Goal: Transaction & Acquisition: Purchase product/service

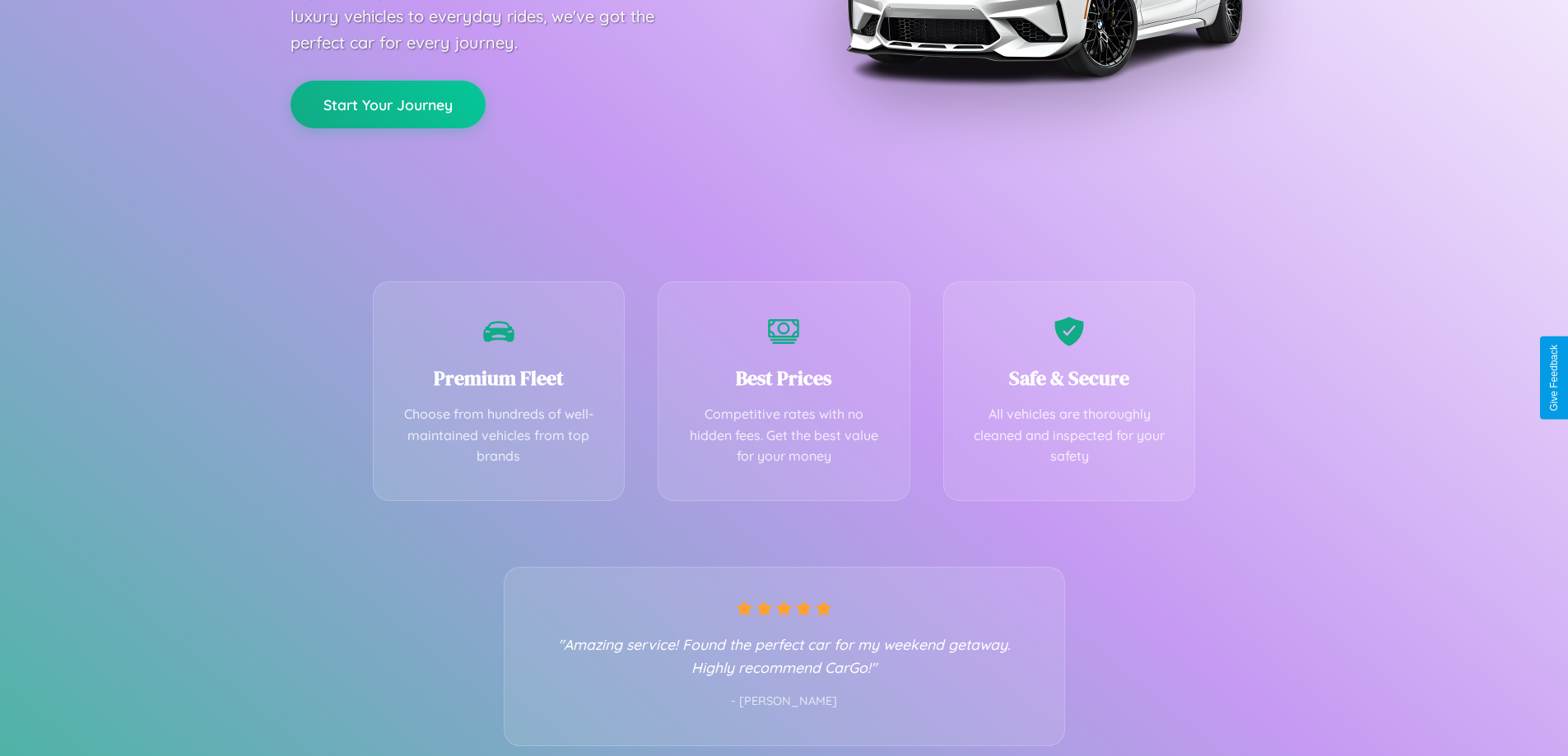
scroll to position [324, 0]
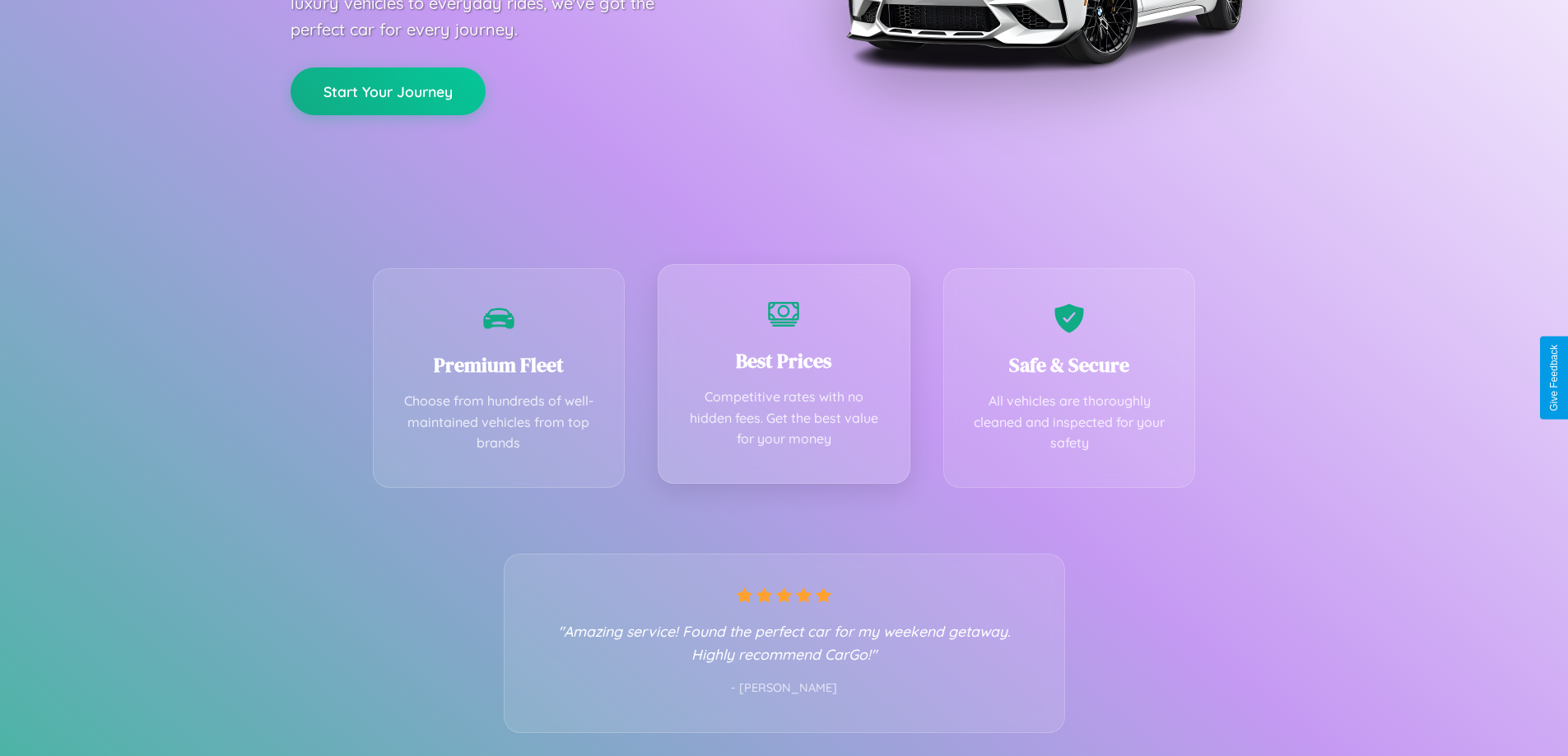
click at [783, 378] on div "Best Prices Competitive rates with no hidden fees. Get the best value for your …" at bounding box center [784, 374] width 253 height 220
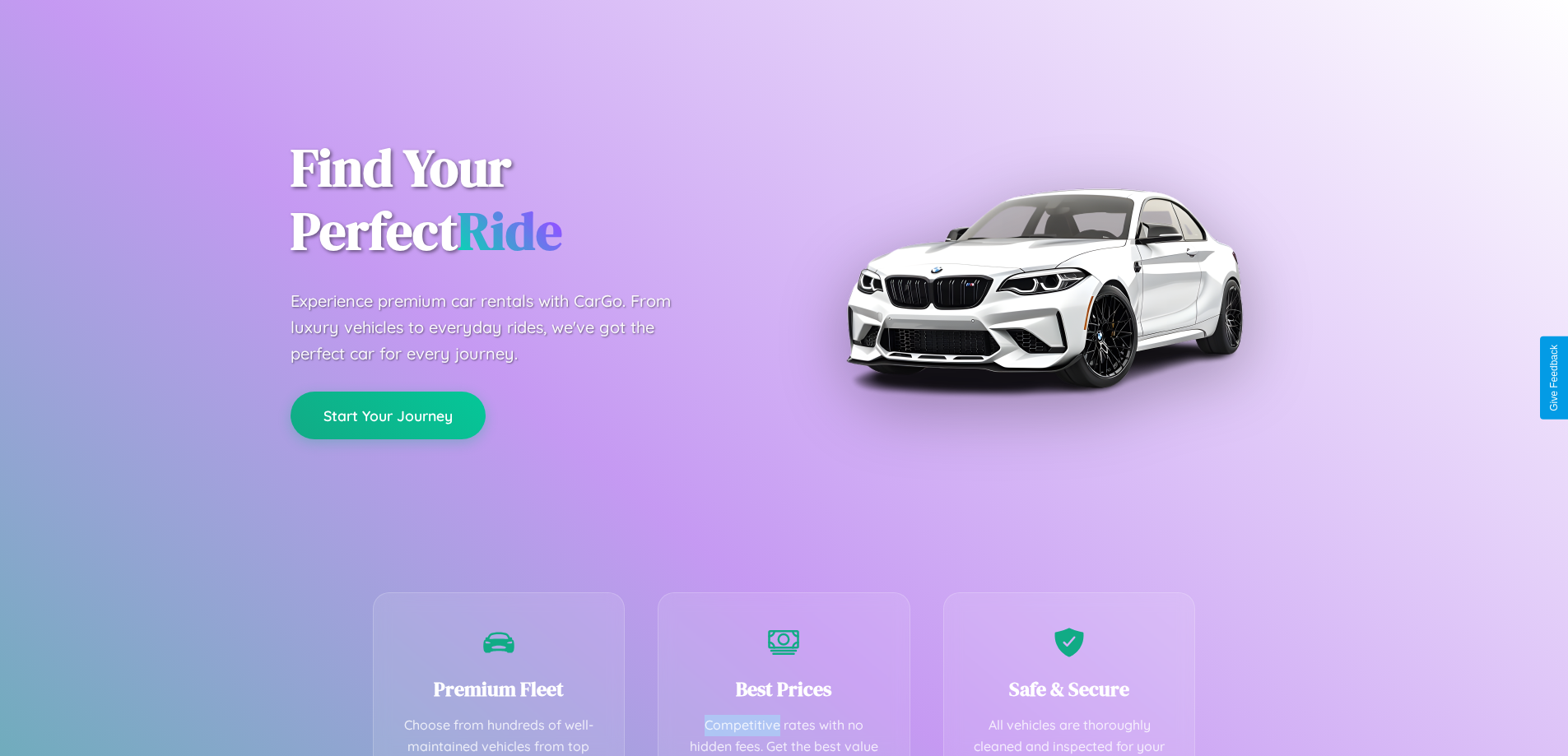
scroll to position [480, 0]
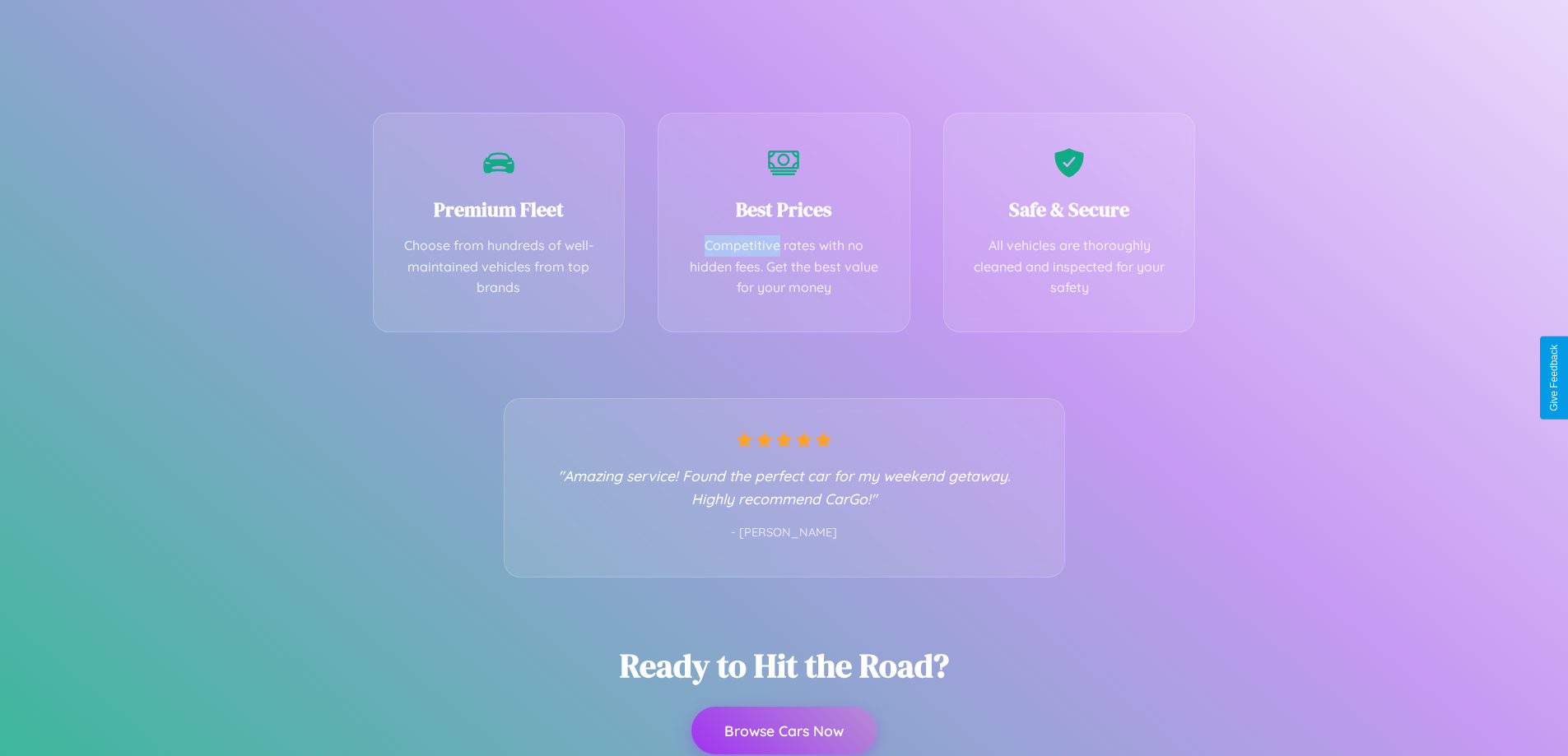
click at [783, 731] on button "Browse Cars Now" at bounding box center [783, 731] width 185 height 48
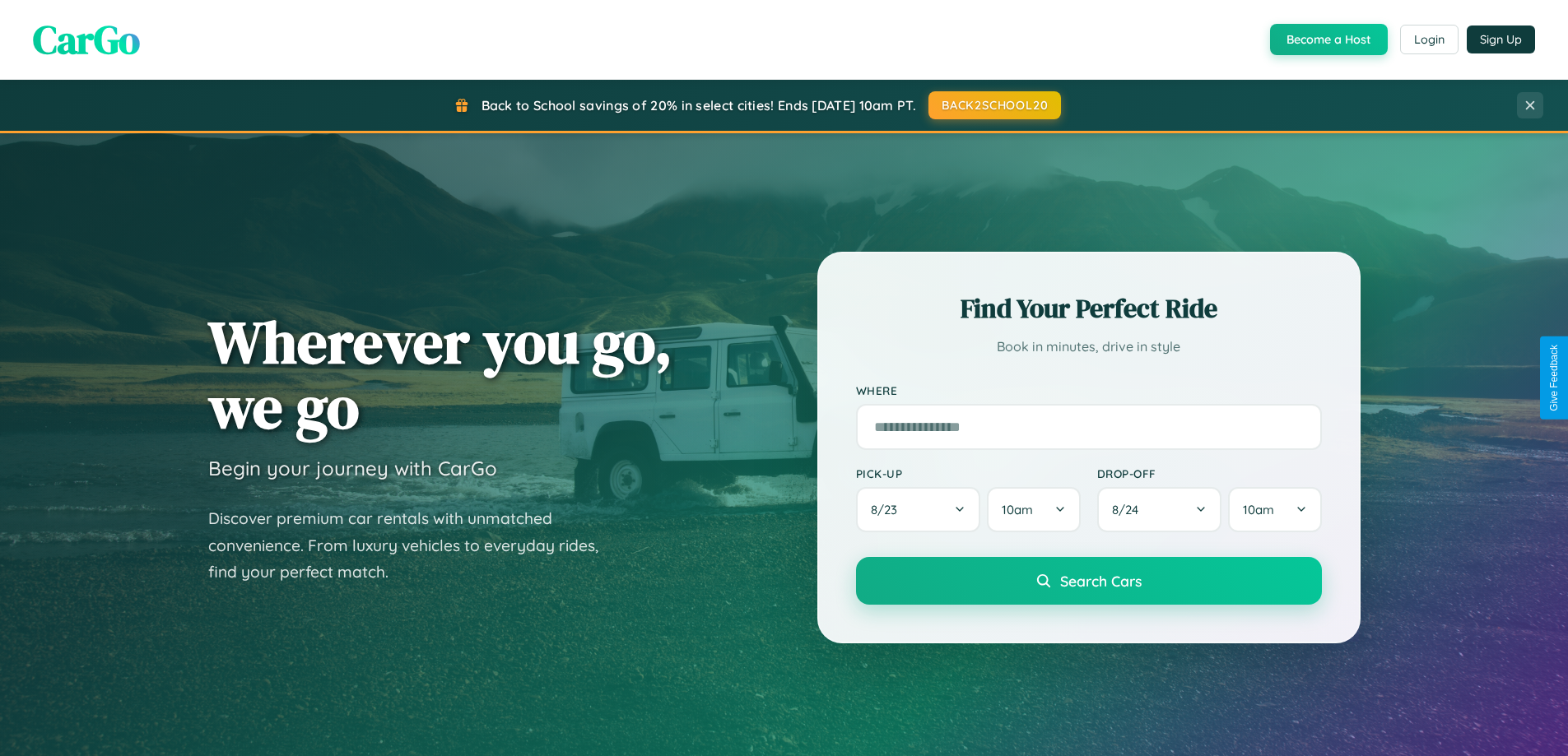
scroll to position [1132, 0]
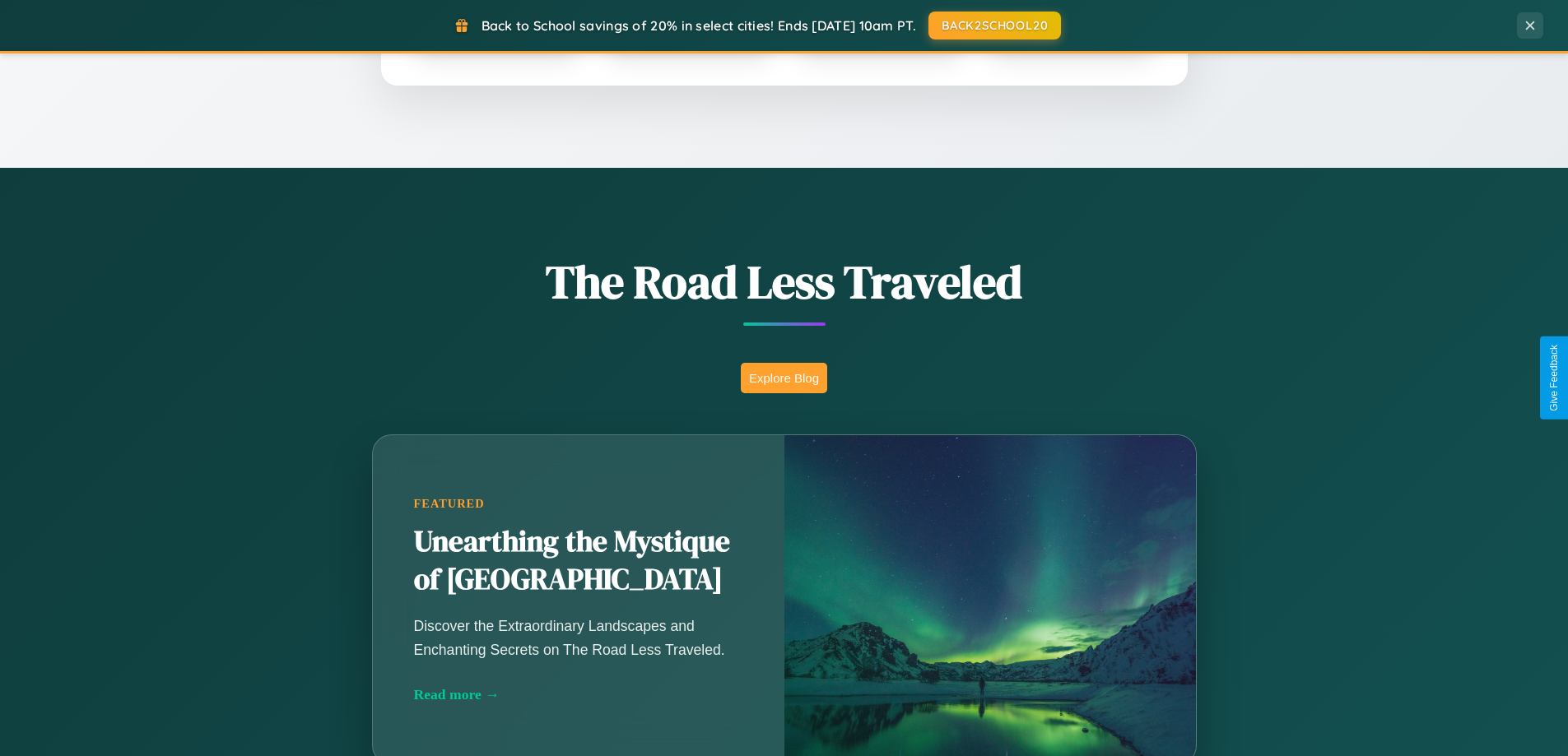
click at [783, 378] on button "Explore Blog" at bounding box center [784, 378] width 87 height 31
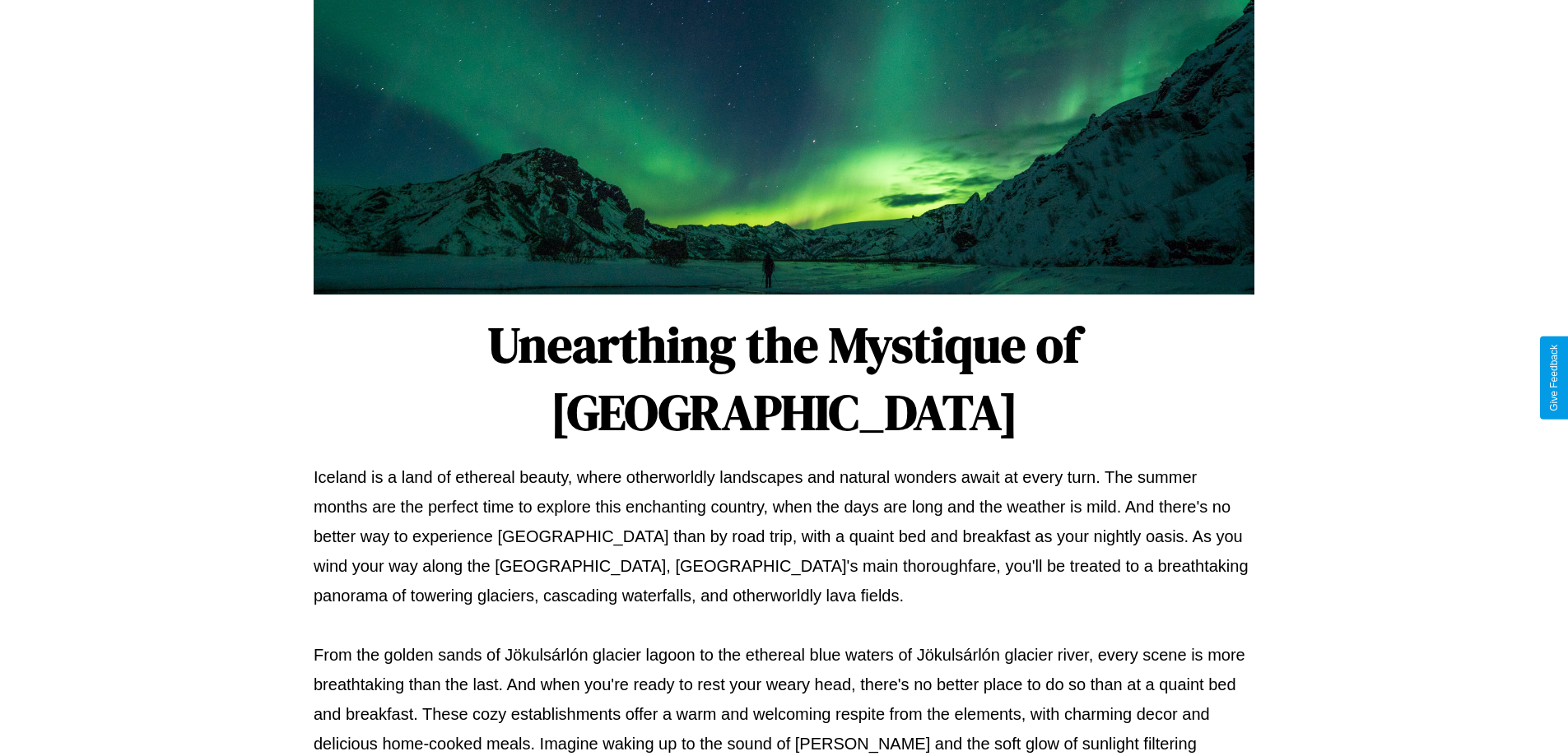
scroll to position [532, 0]
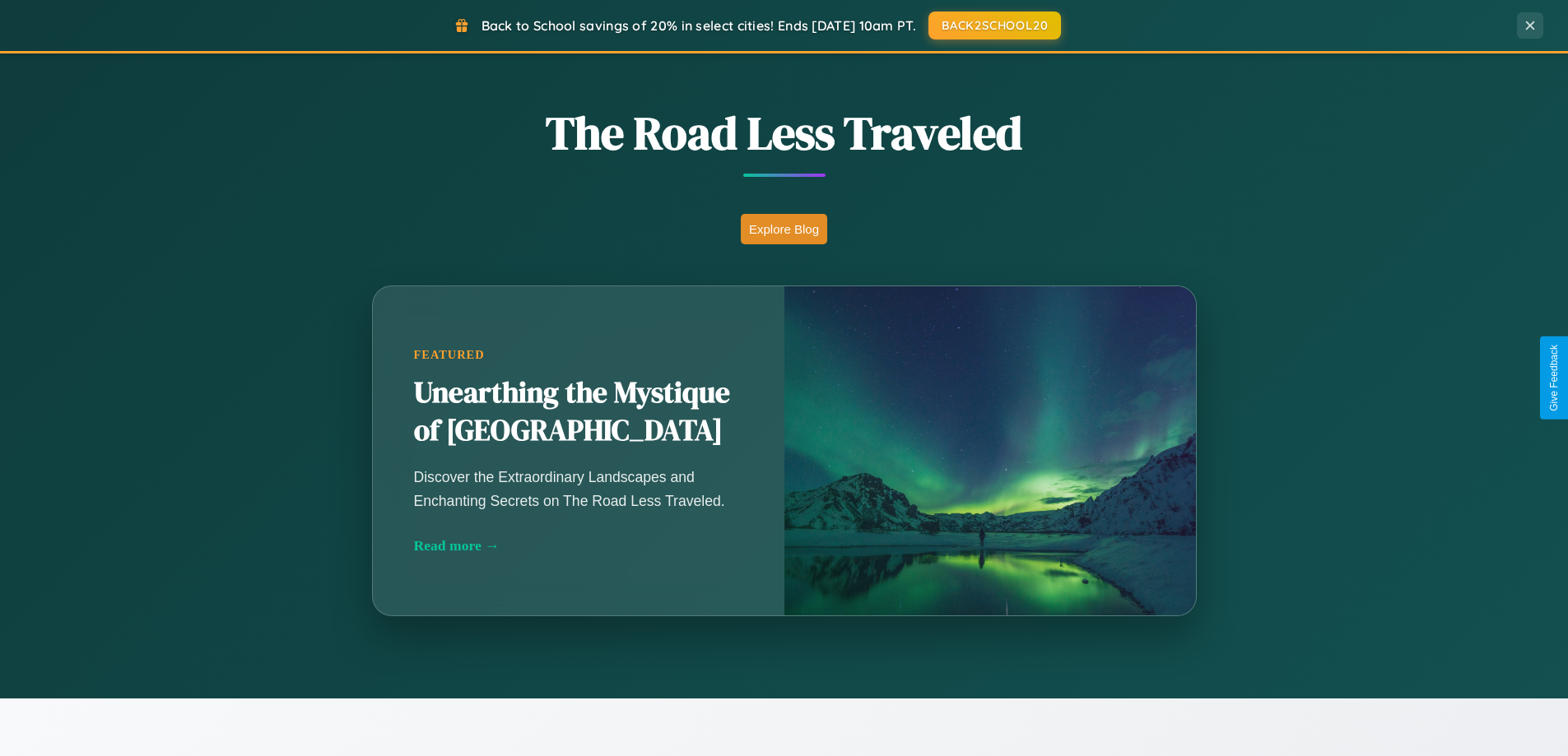
scroll to position [1132, 0]
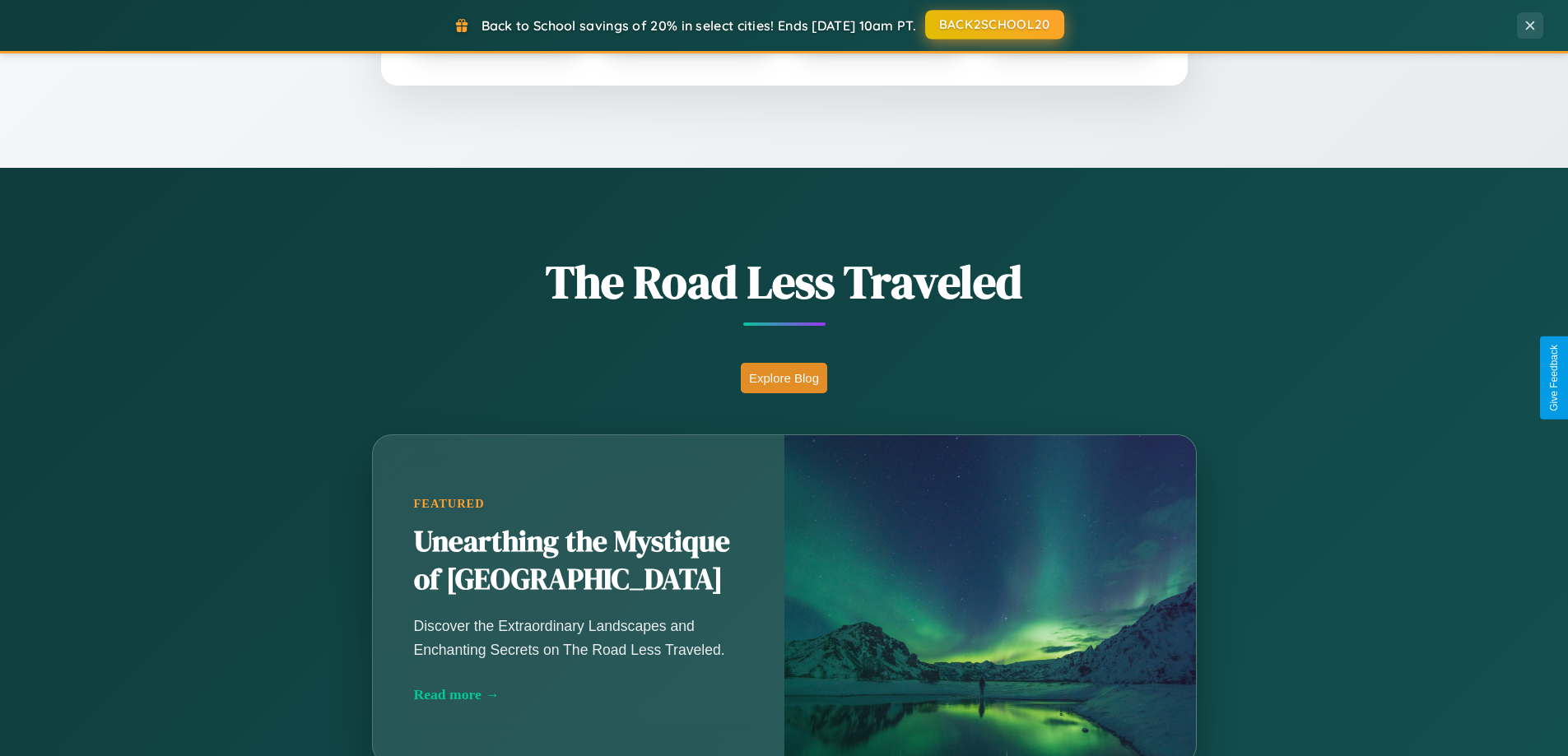
click at [993, 24] on button "BACK2SCHOOL20" at bounding box center [994, 24] width 139 height 30
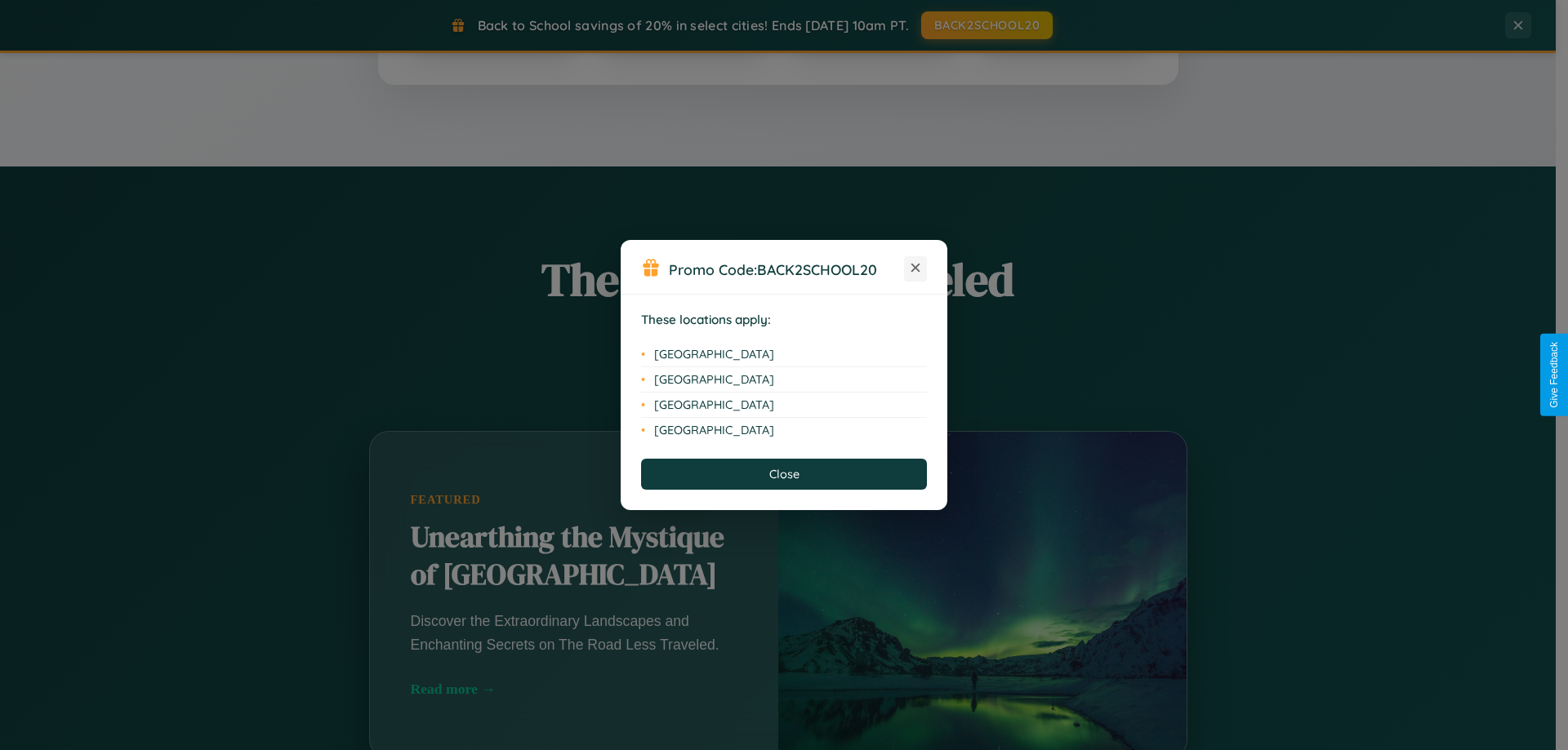
click at [916, 268] on icon at bounding box center [916, 268] width 9 height 9
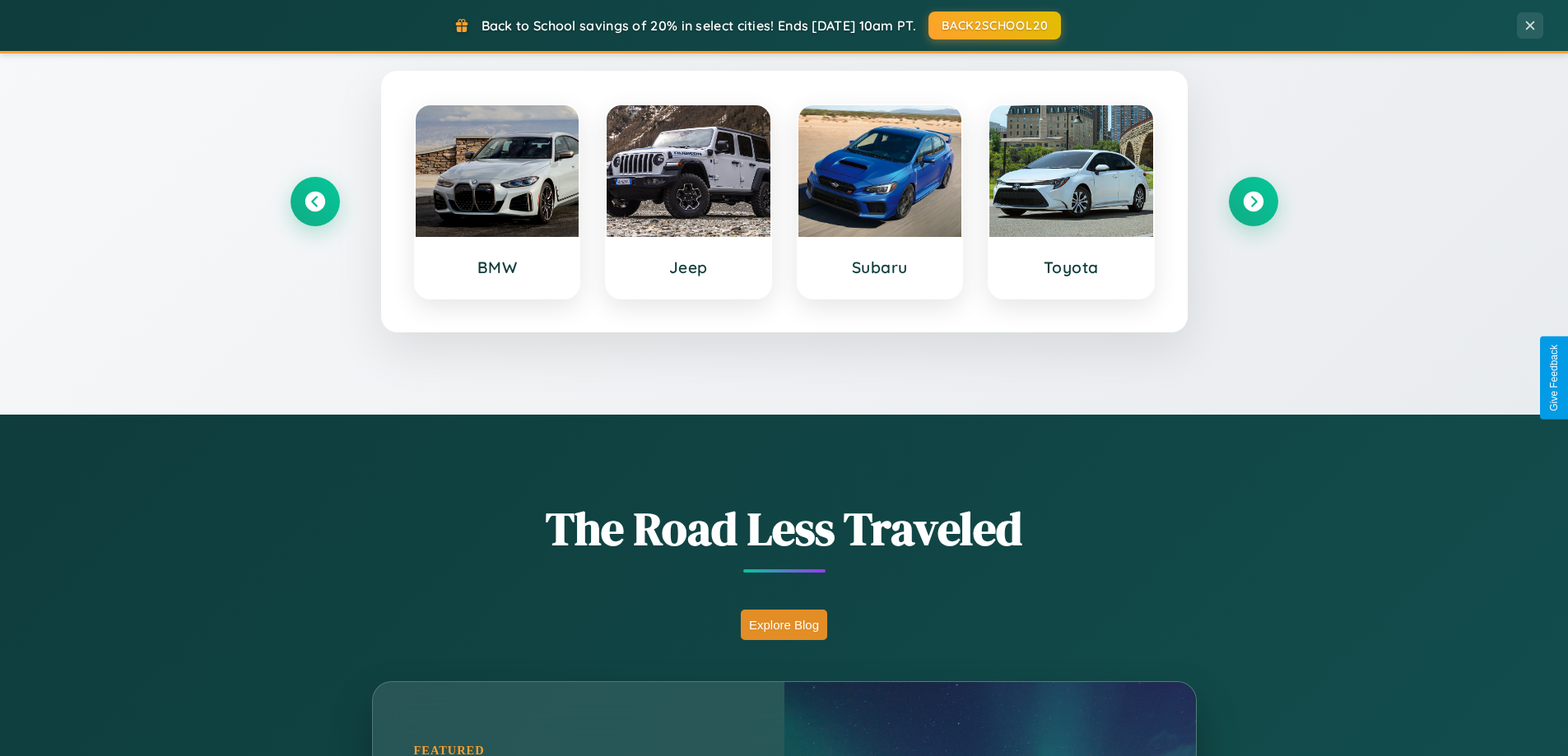
scroll to position [49, 0]
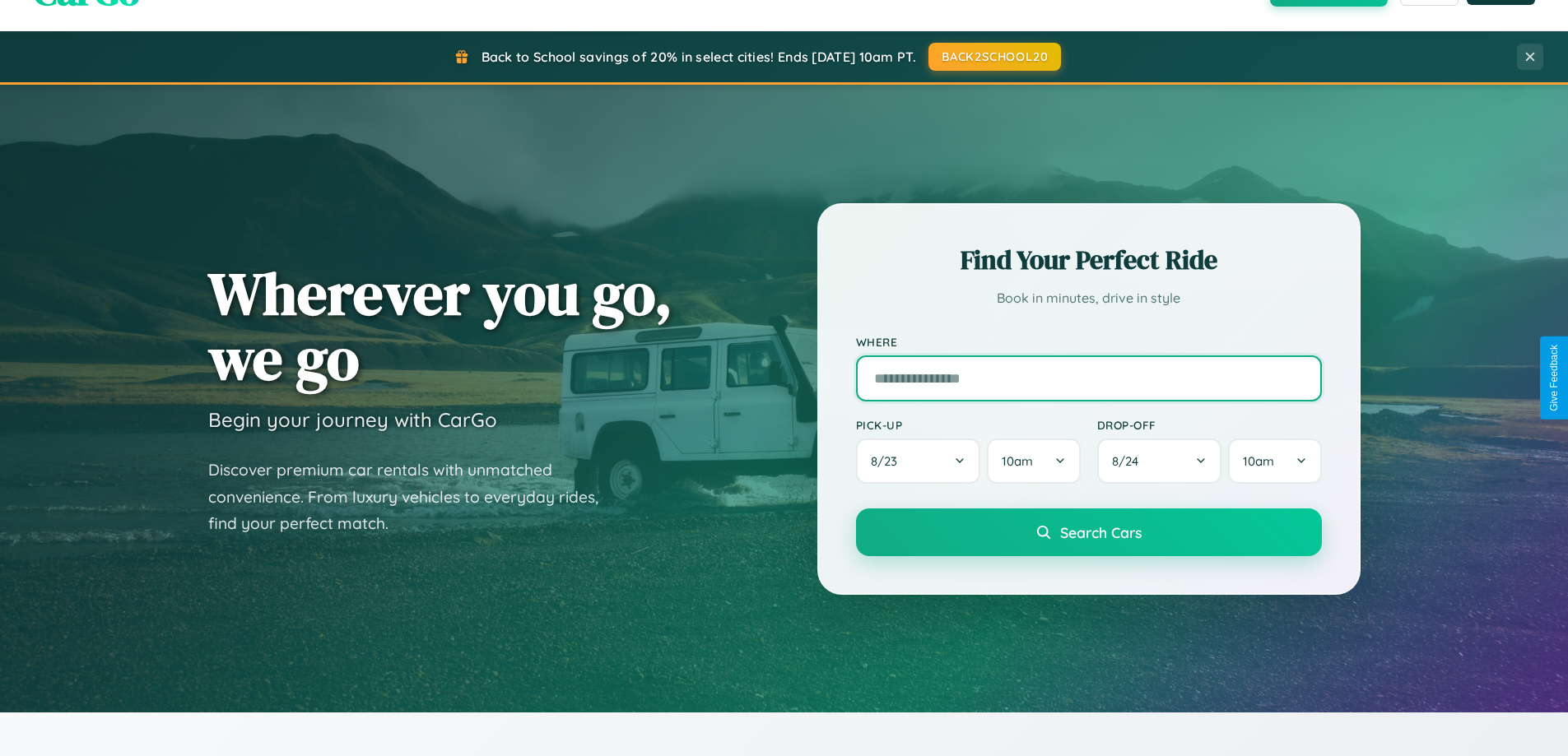
click at [1088, 378] on input "text" at bounding box center [1089, 378] width 466 height 46
type input "*******"
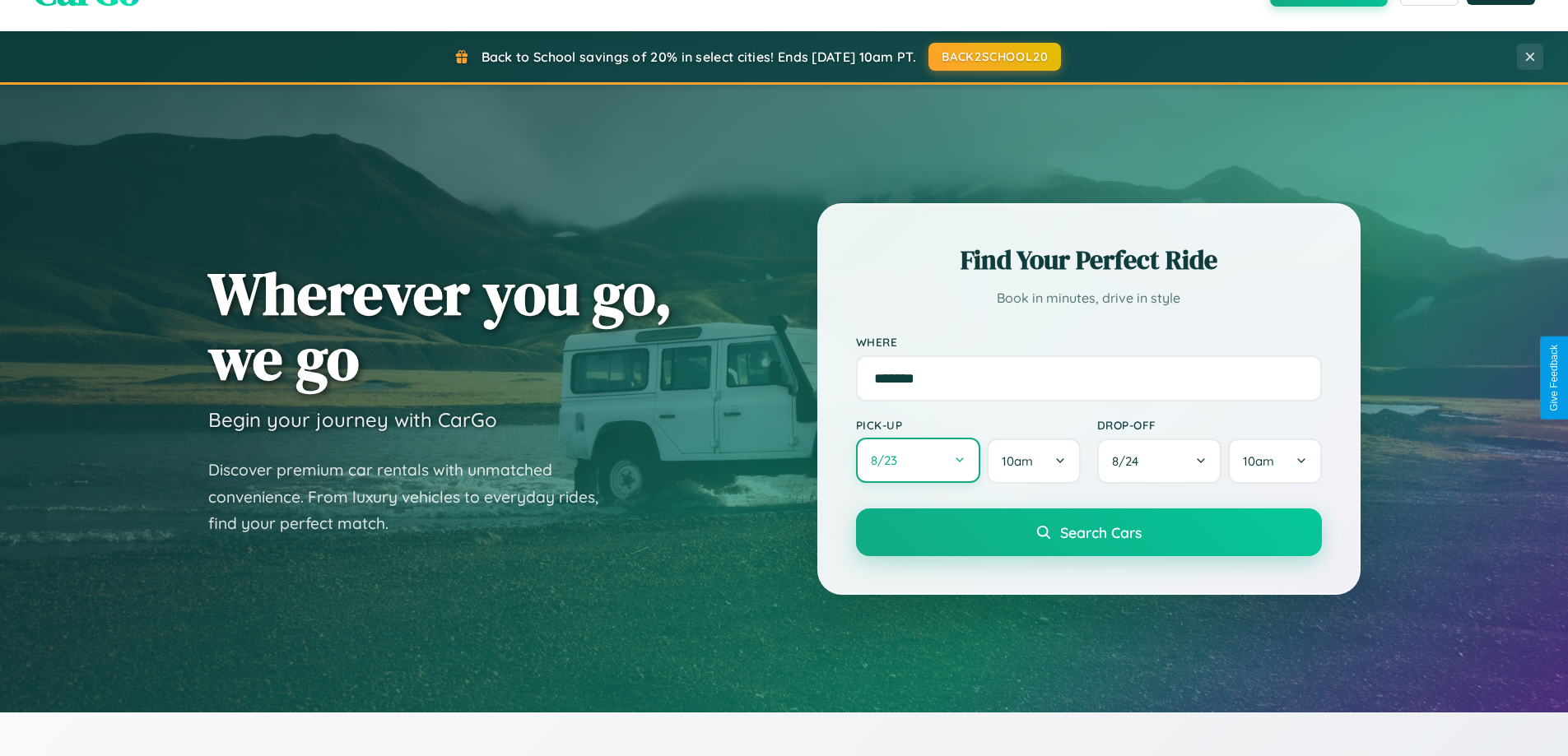
click at [918, 461] on button "8 / 23" at bounding box center [918, 460] width 125 height 45
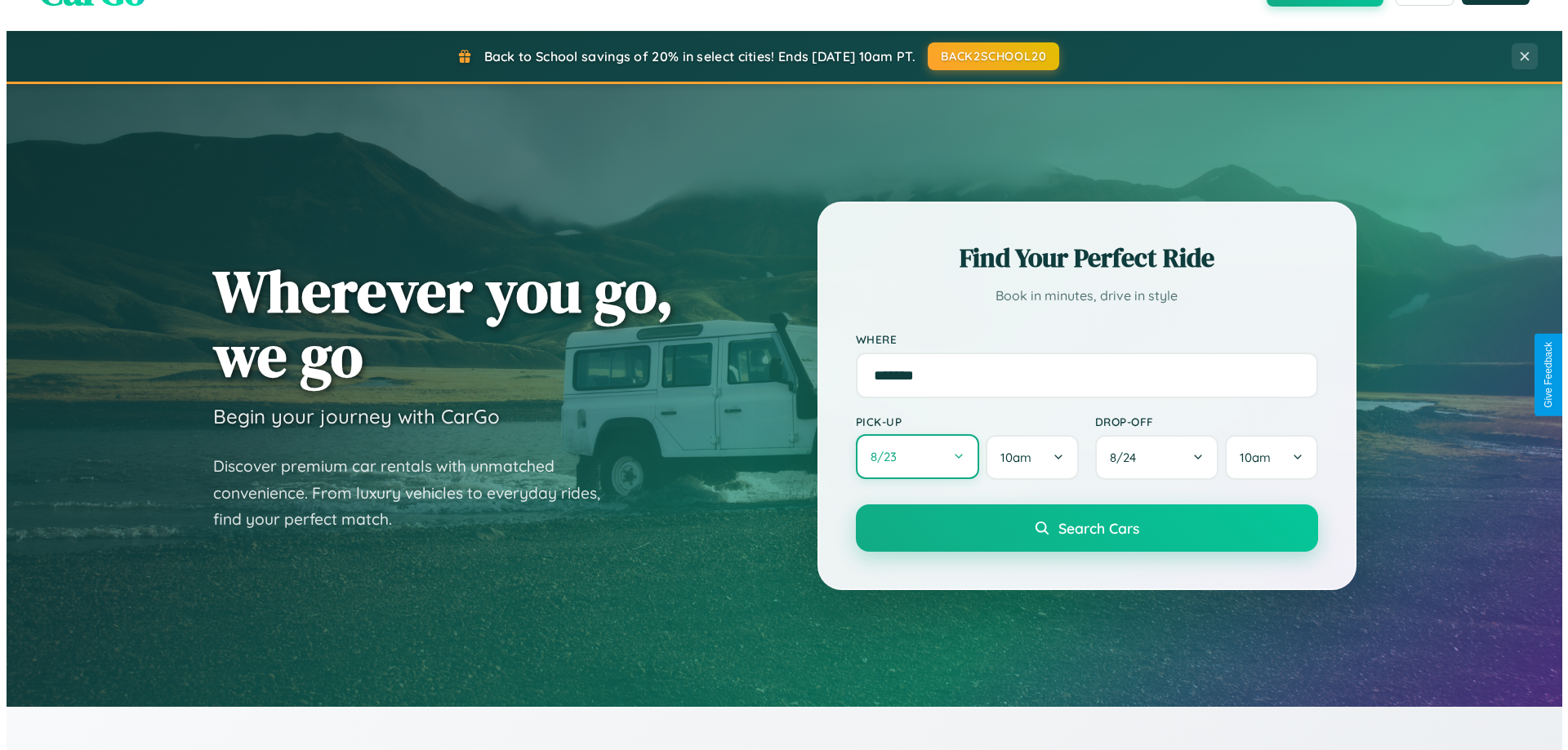
select select "*"
select select "****"
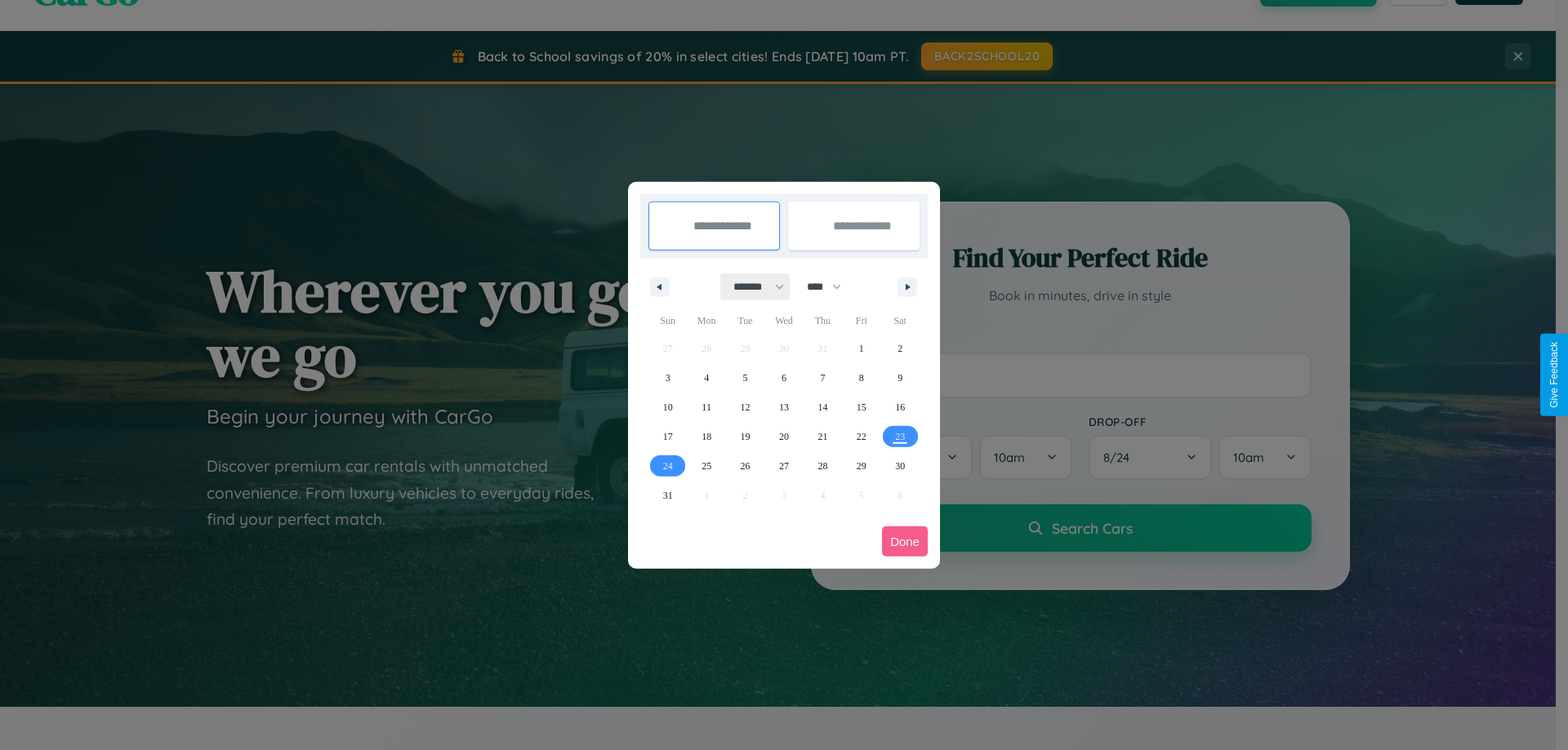
drag, startPoint x: 751, startPoint y: 286, endPoint x: 784, endPoint y: 328, distance: 53.4
click at [751, 286] on select "******* ******** ***** ***** *** **** **** ****** ********* ******* ******** **…" at bounding box center [756, 287] width 70 height 27
select select "*"
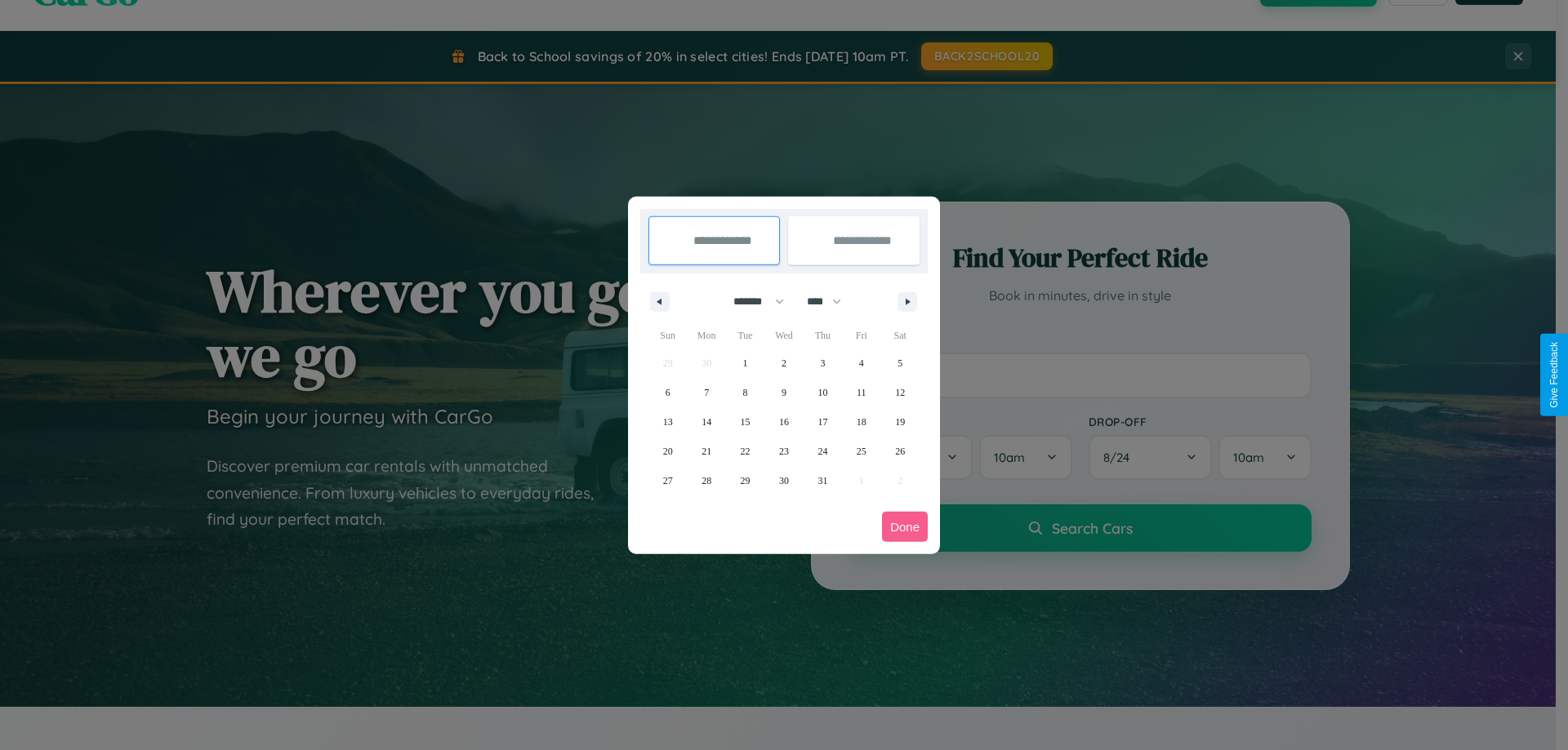
drag, startPoint x: 831, startPoint y: 302, endPoint x: 784, endPoint y: 328, distance: 53.7
click at [831, 302] on select "**** **** **** **** **** **** **** **** **** **** **** **** **** **** **** ****…" at bounding box center [822, 302] width 49 height 27
select select "****"
click at [822, 451] on span "23" at bounding box center [822, 451] width 10 height 30
type input "**********"
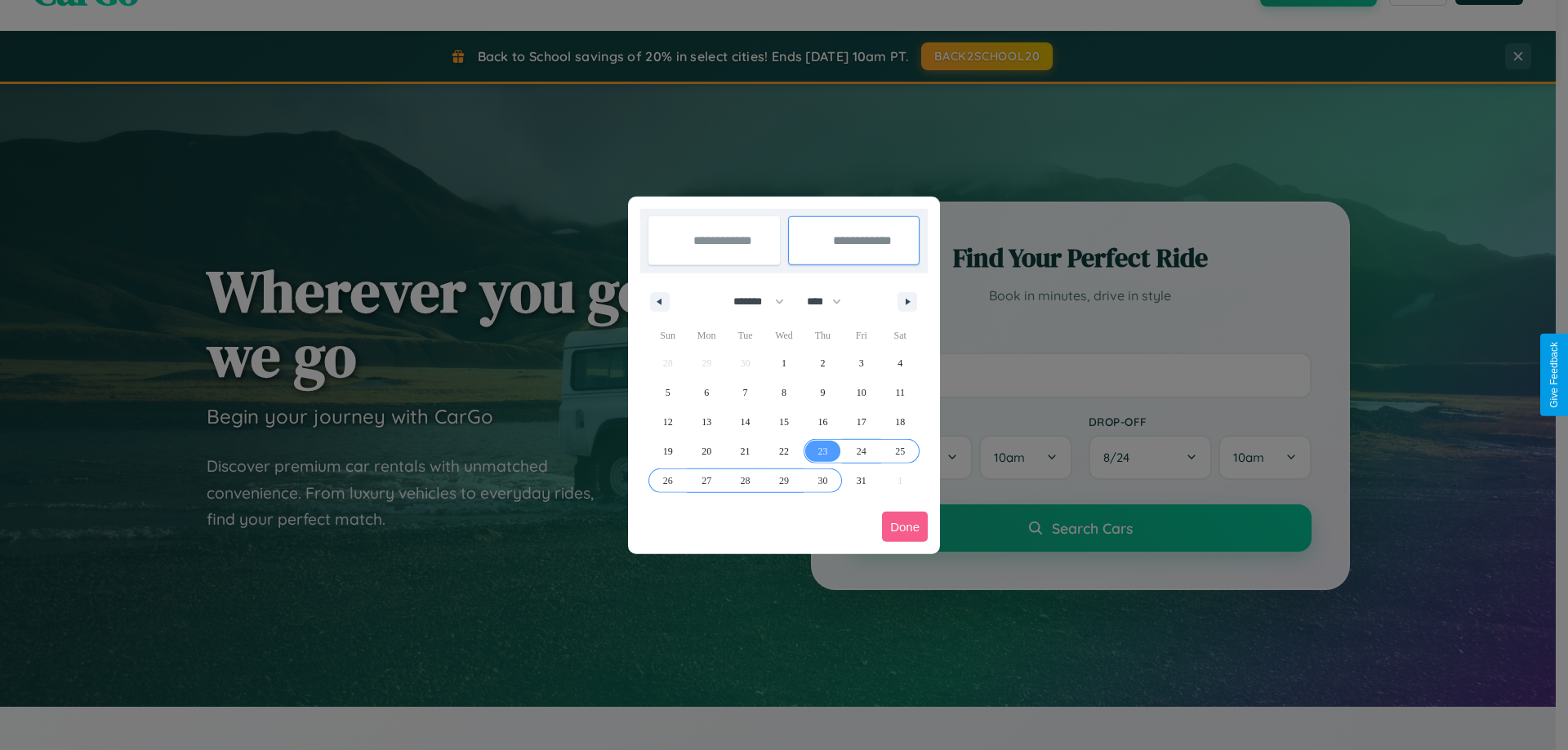
click at [822, 480] on span "30" at bounding box center [822, 481] width 10 height 30
type input "**********"
click at [905, 526] on button "Done" at bounding box center [904, 527] width 46 height 30
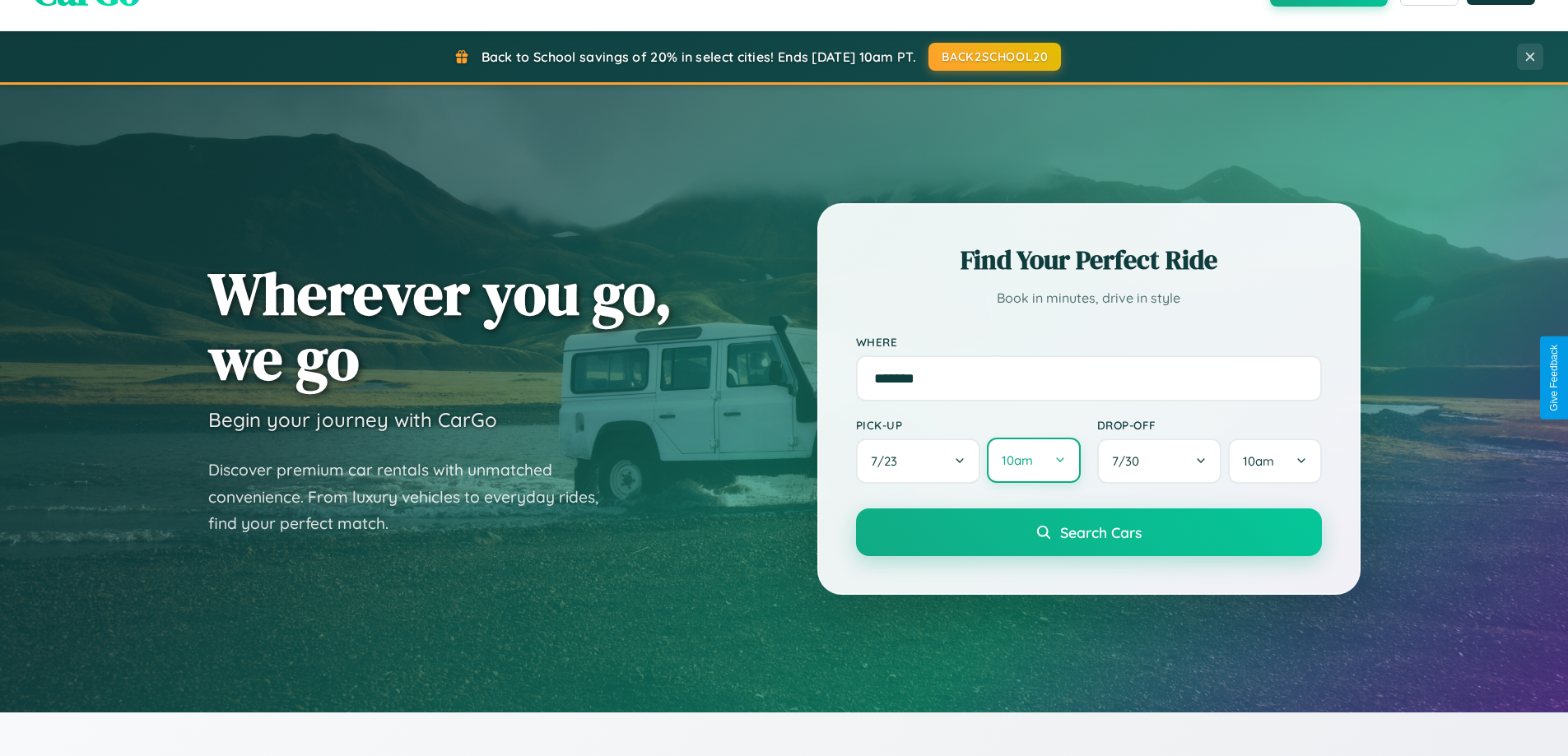
click at [1033, 461] on button "10am" at bounding box center [1033, 460] width 93 height 45
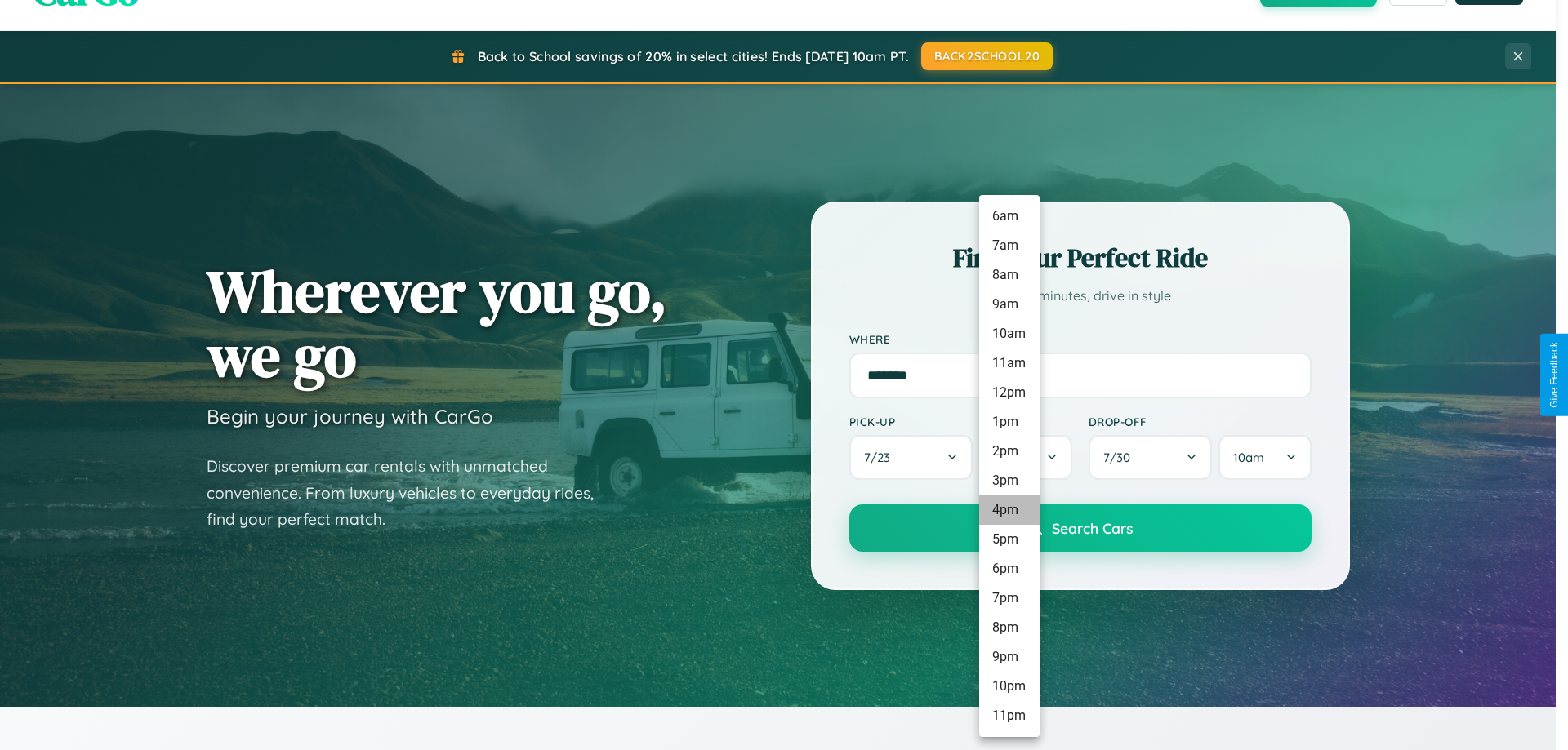
click at [1009, 510] on li "4pm" at bounding box center [1010, 510] width 61 height 30
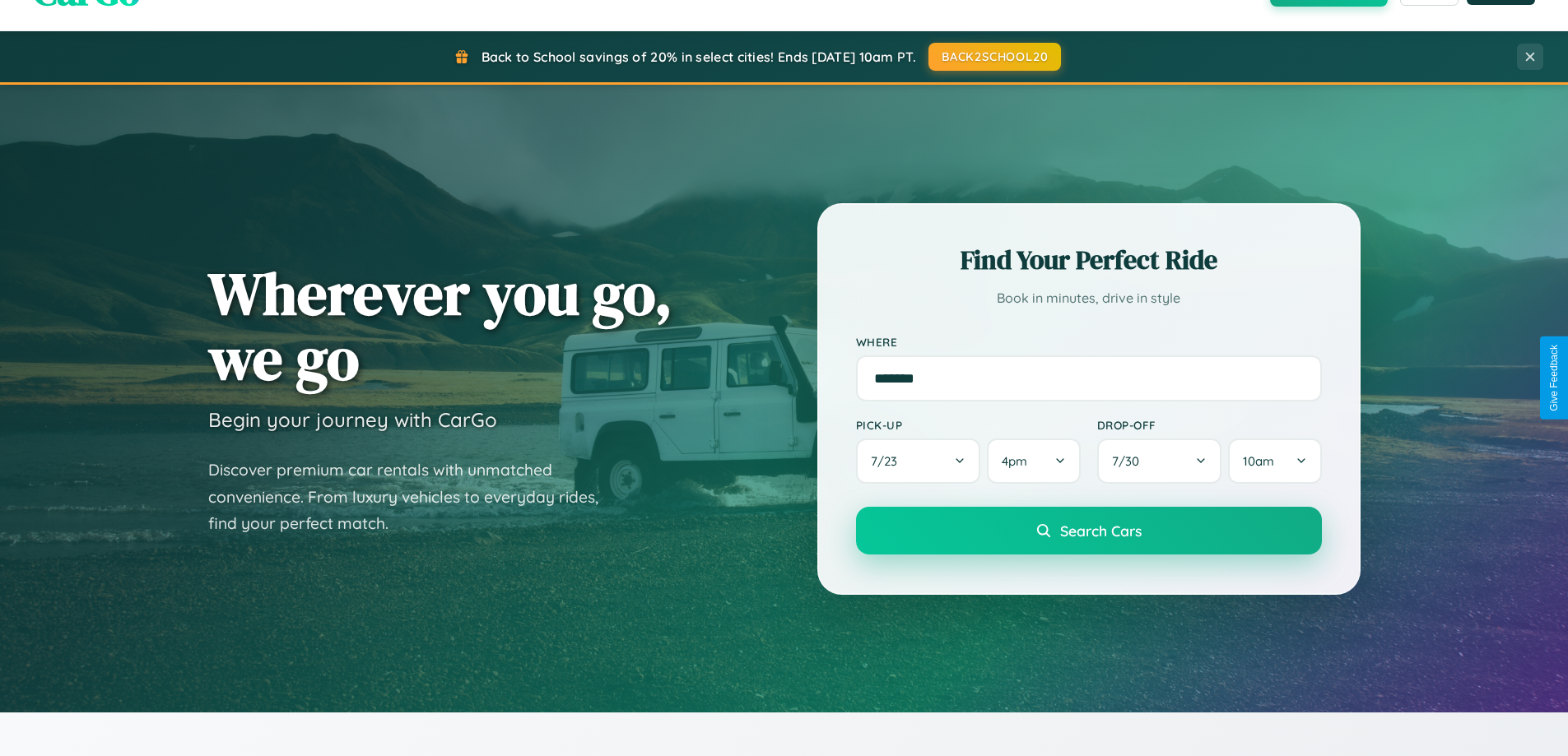
click at [1088, 530] on span "Search Cars" at bounding box center [1101, 530] width 81 height 18
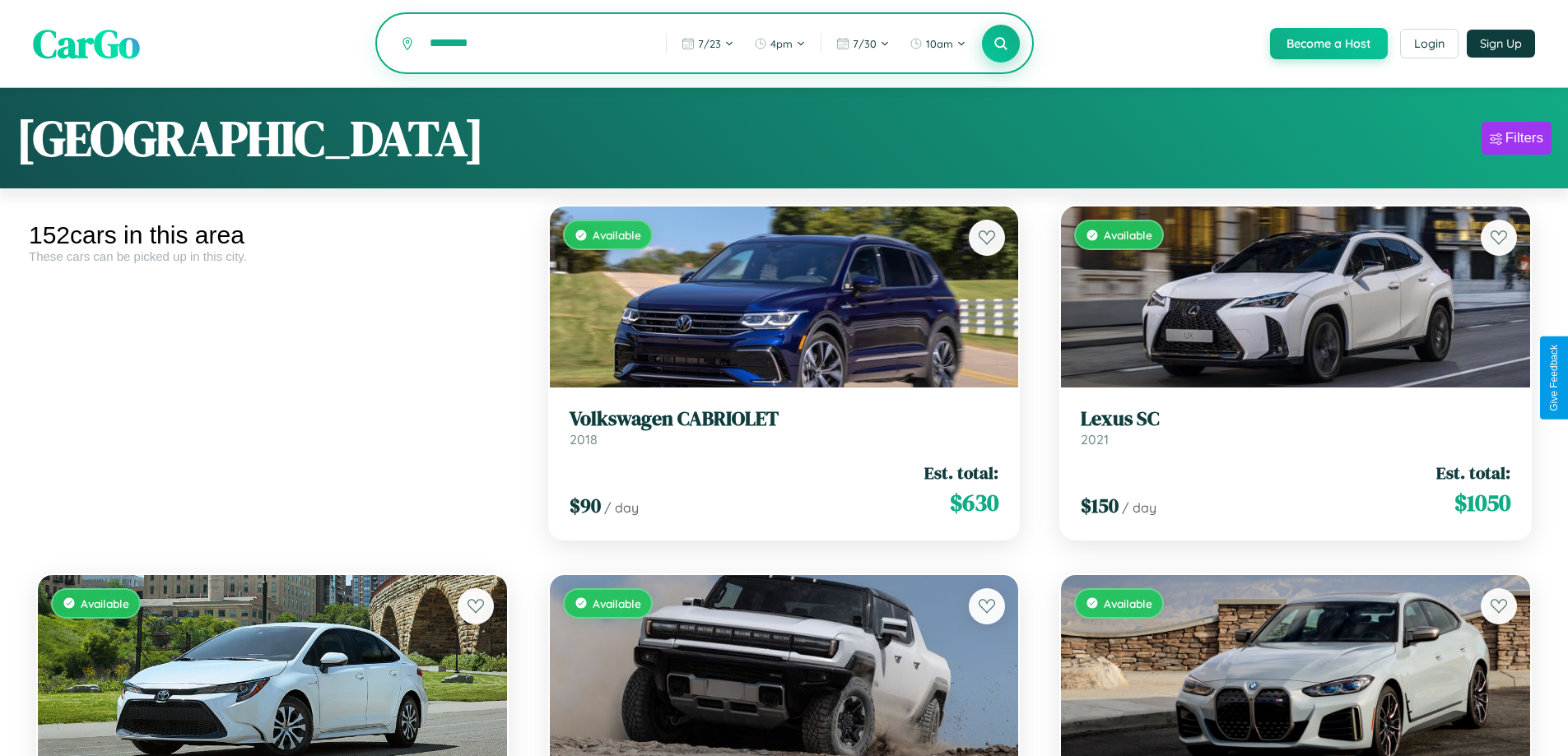
type input "********"
click at [1000, 44] on icon at bounding box center [1001, 42] width 15 height 15
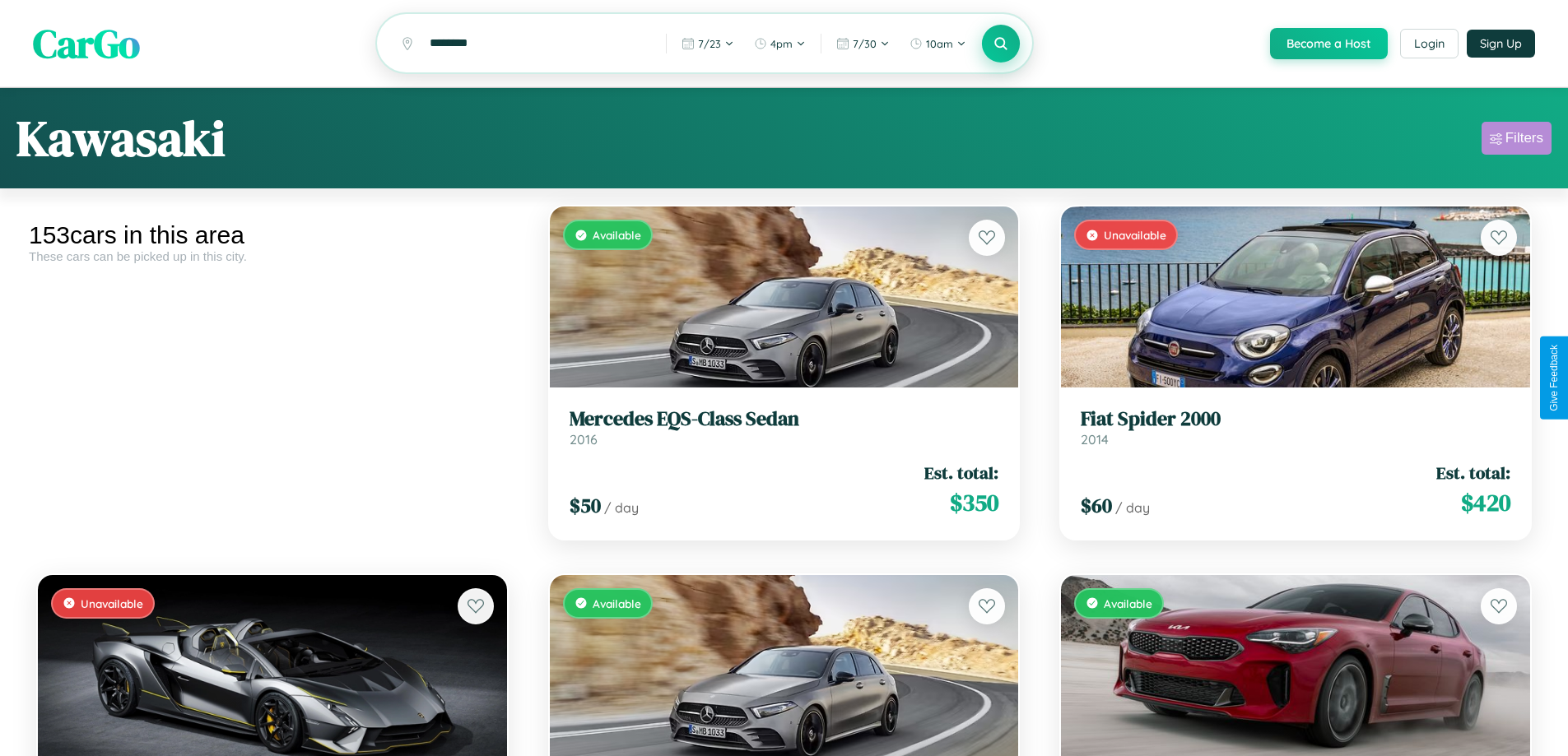
click at [1516, 141] on div "Filters" at bounding box center [1525, 138] width 38 height 16
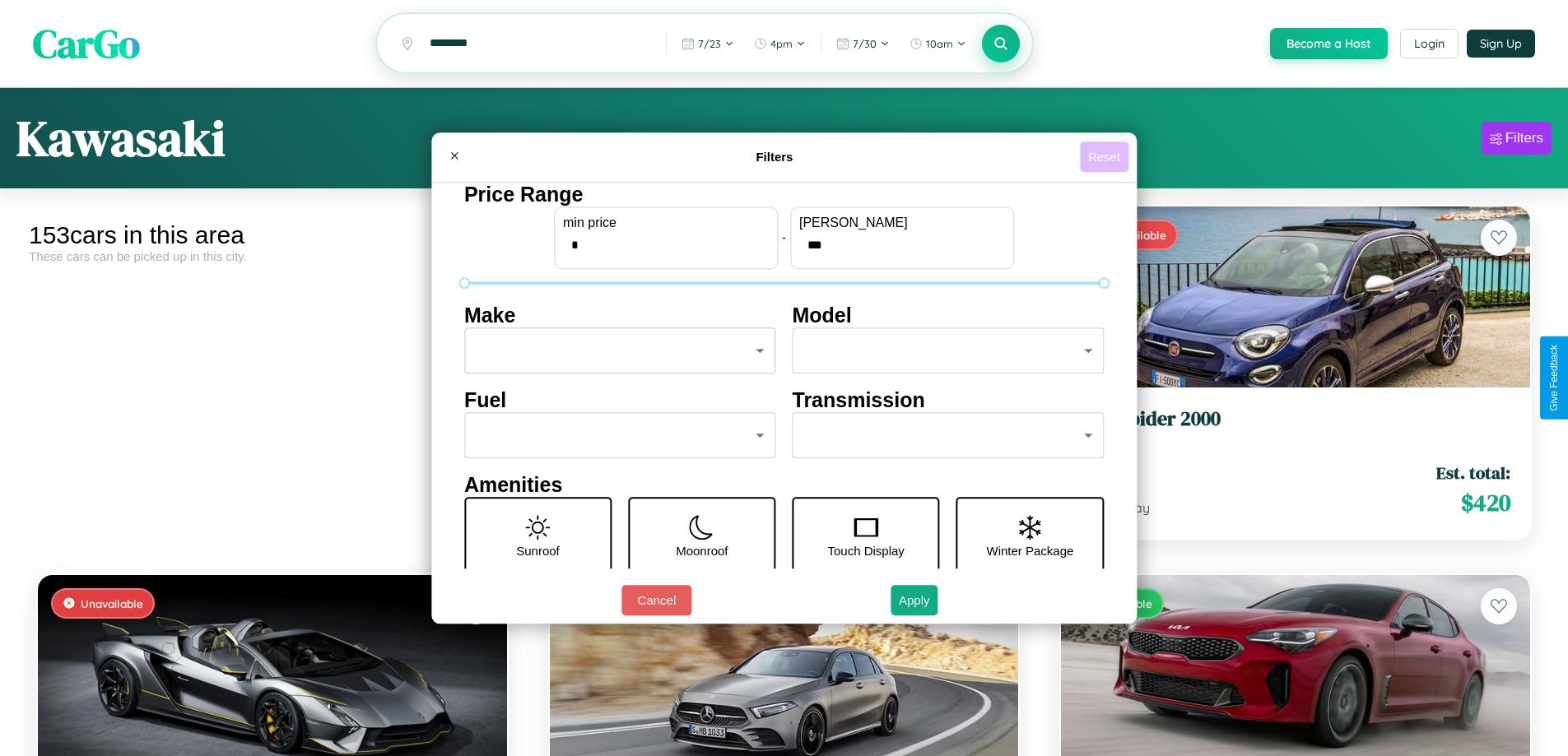
click at [1106, 156] on button "Reset" at bounding box center [1104, 157] width 49 height 31
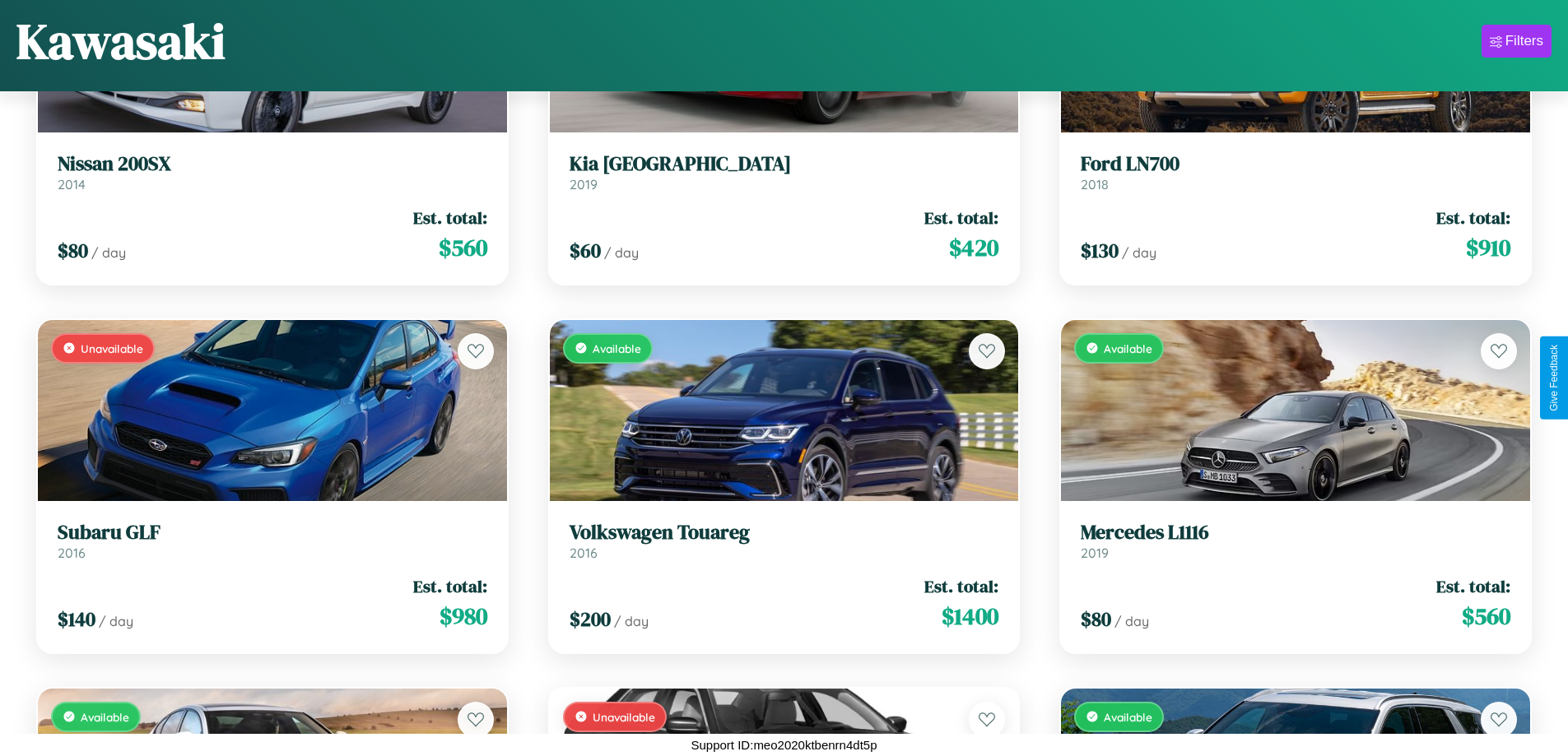
scroll to position [11288, 0]
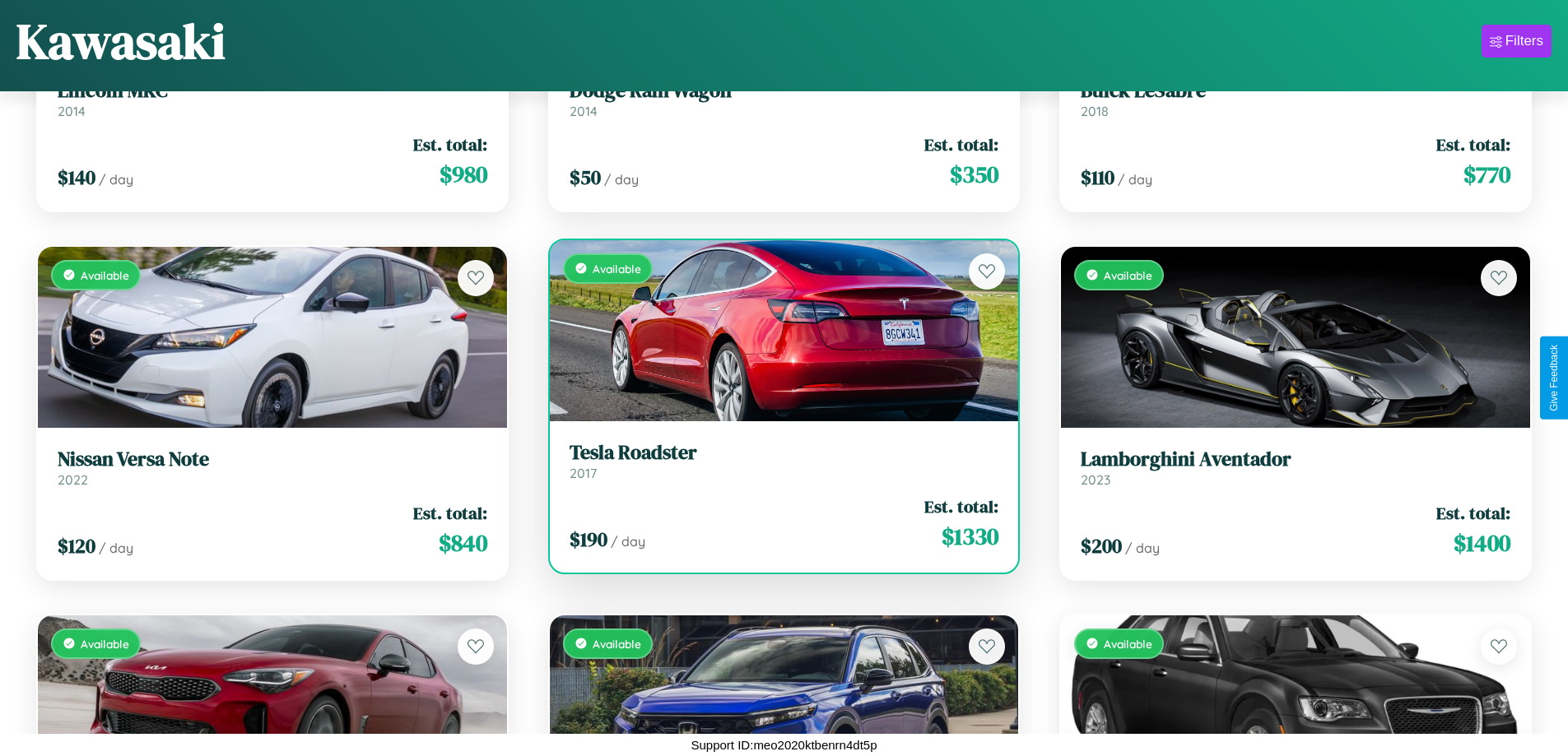
click at [777, 467] on link "Tesla Roadster 2017" at bounding box center [784, 461] width 429 height 41
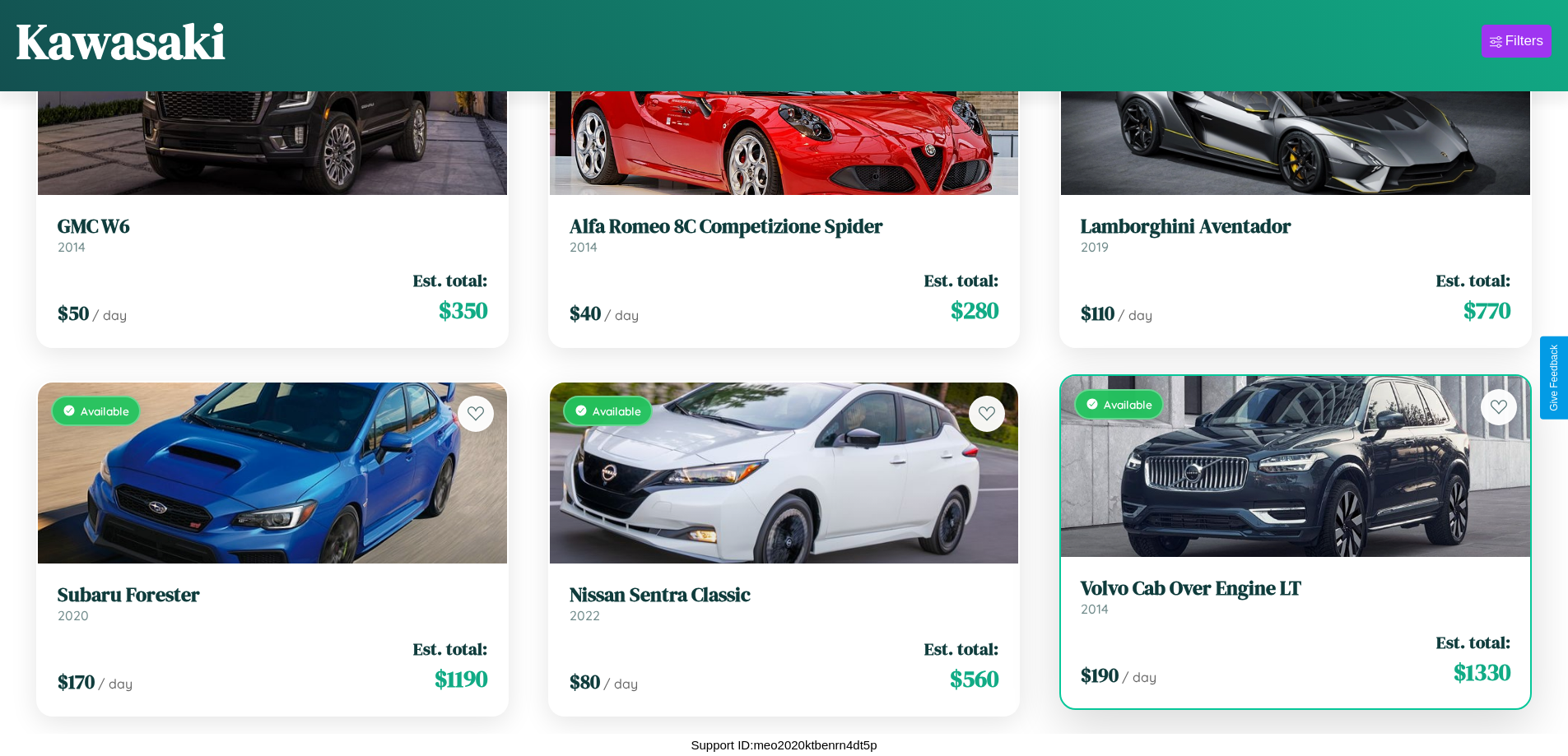
scroll to position [14604, 0]
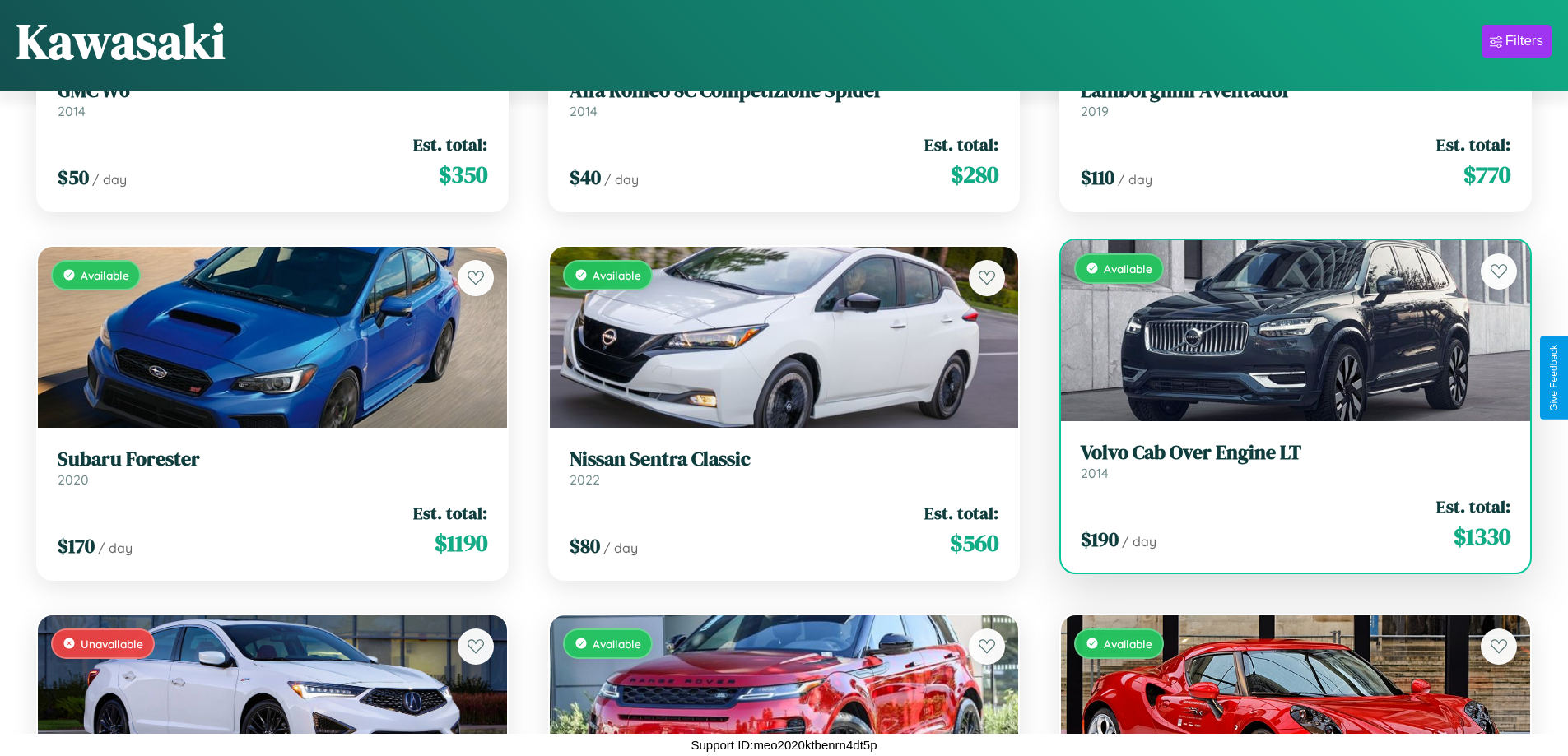
click at [1285, 467] on link "Volvo Cab Over Engine LT 2014" at bounding box center [1296, 461] width 429 height 41
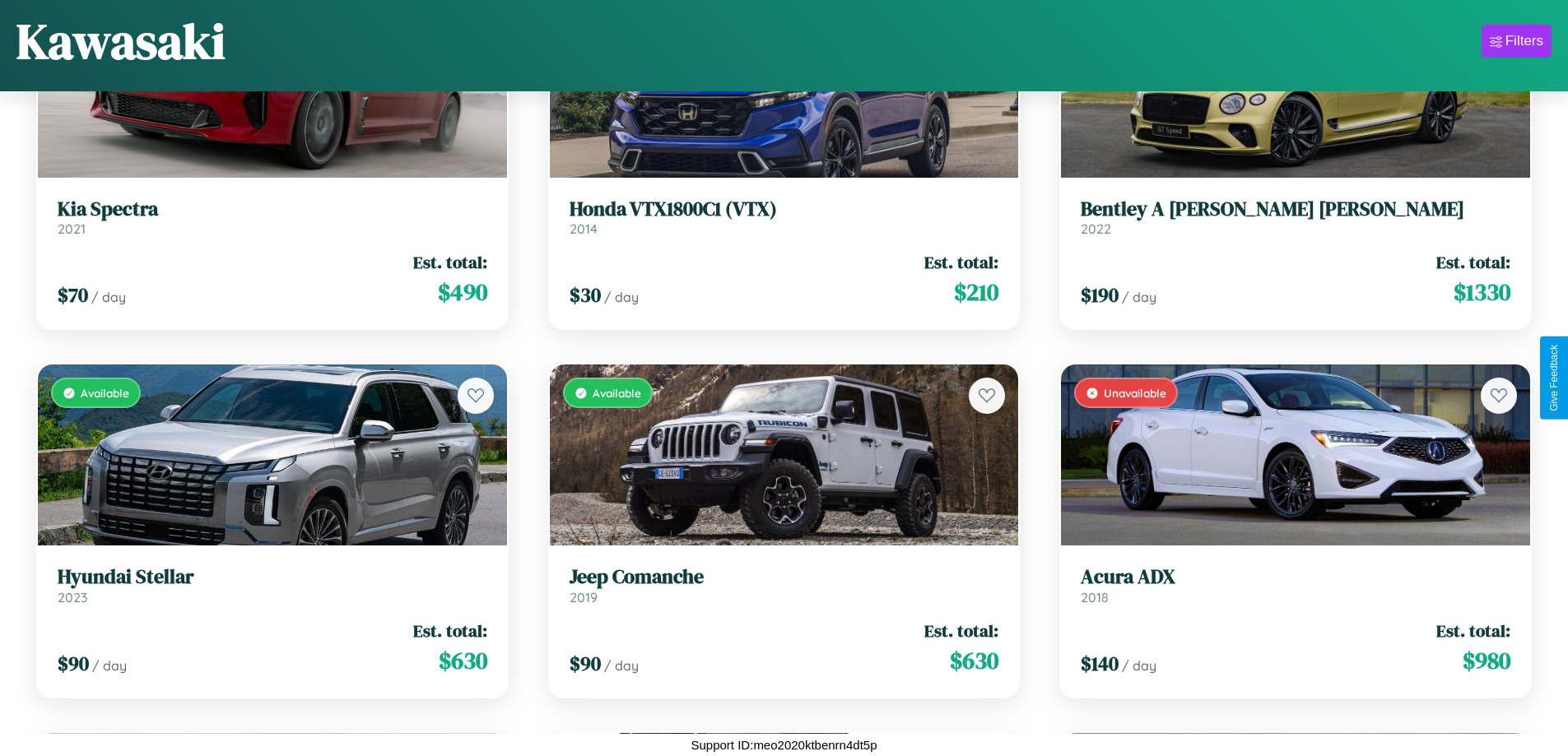
scroll to position [13130, 0]
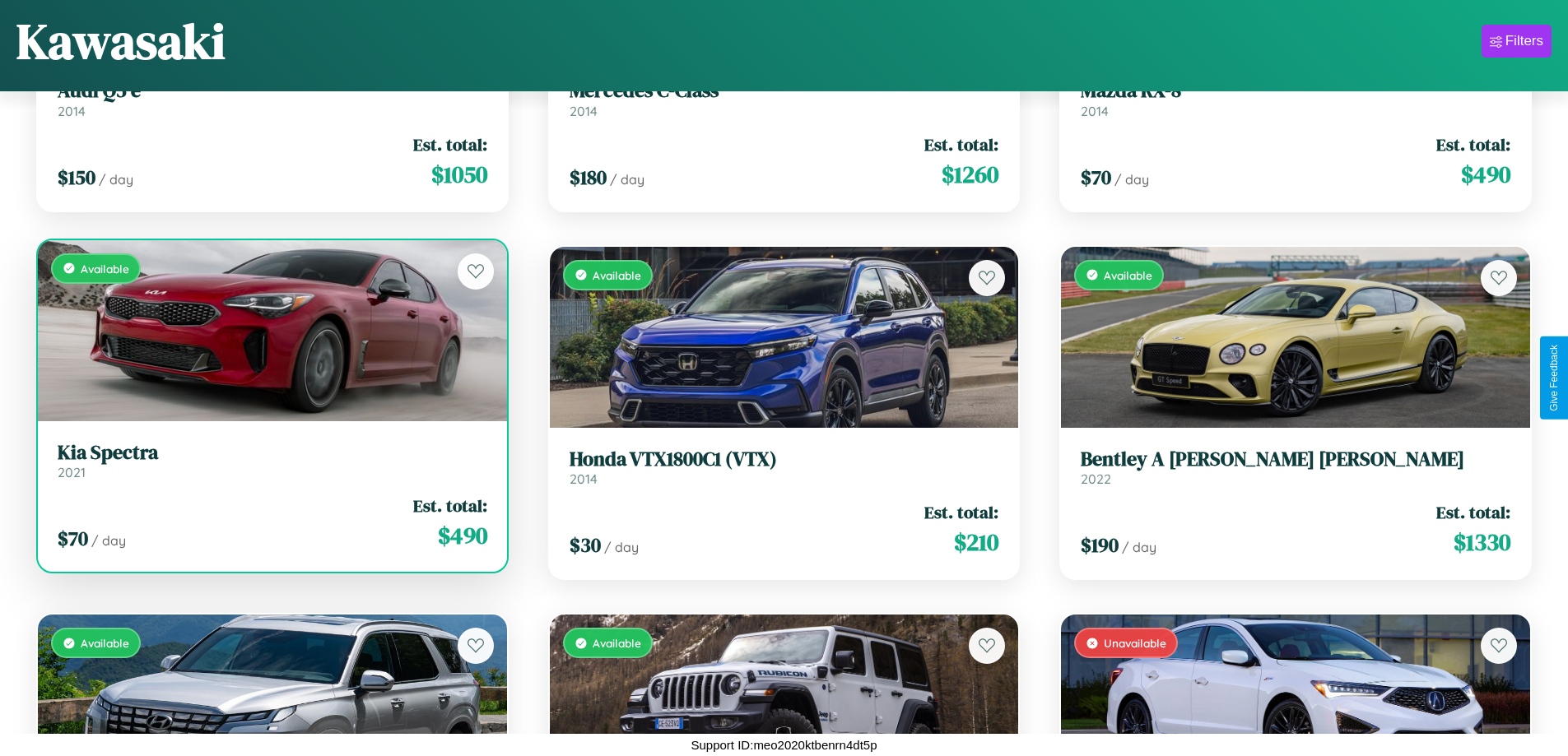
click at [270, 465] on link "Kia Spectra 2021" at bounding box center [272, 461] width 429 height 41
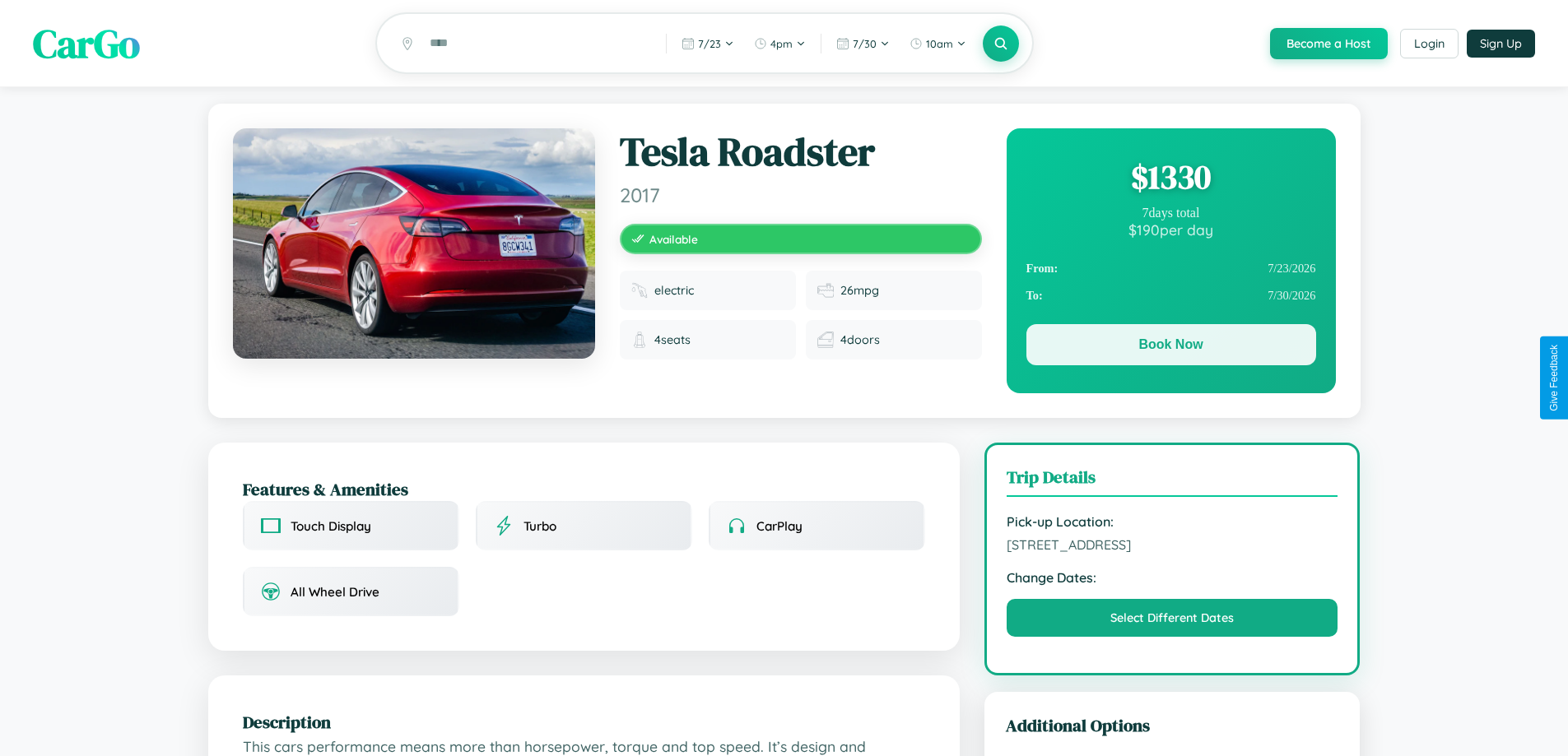
click at [1170, 347] on button "Book Now" at bounding box center [1171, 345] width 290 height 41
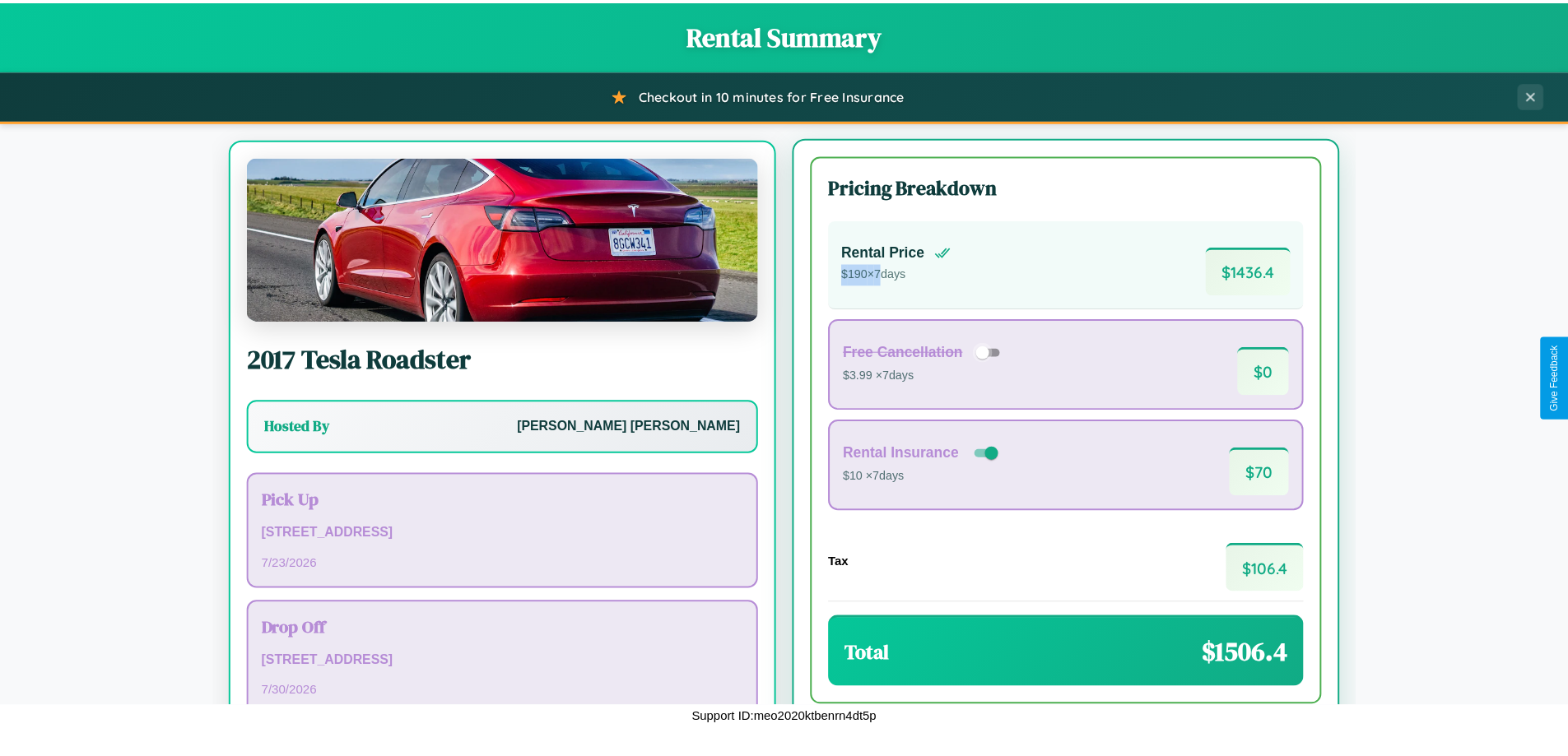
scroll to position [77, 0]
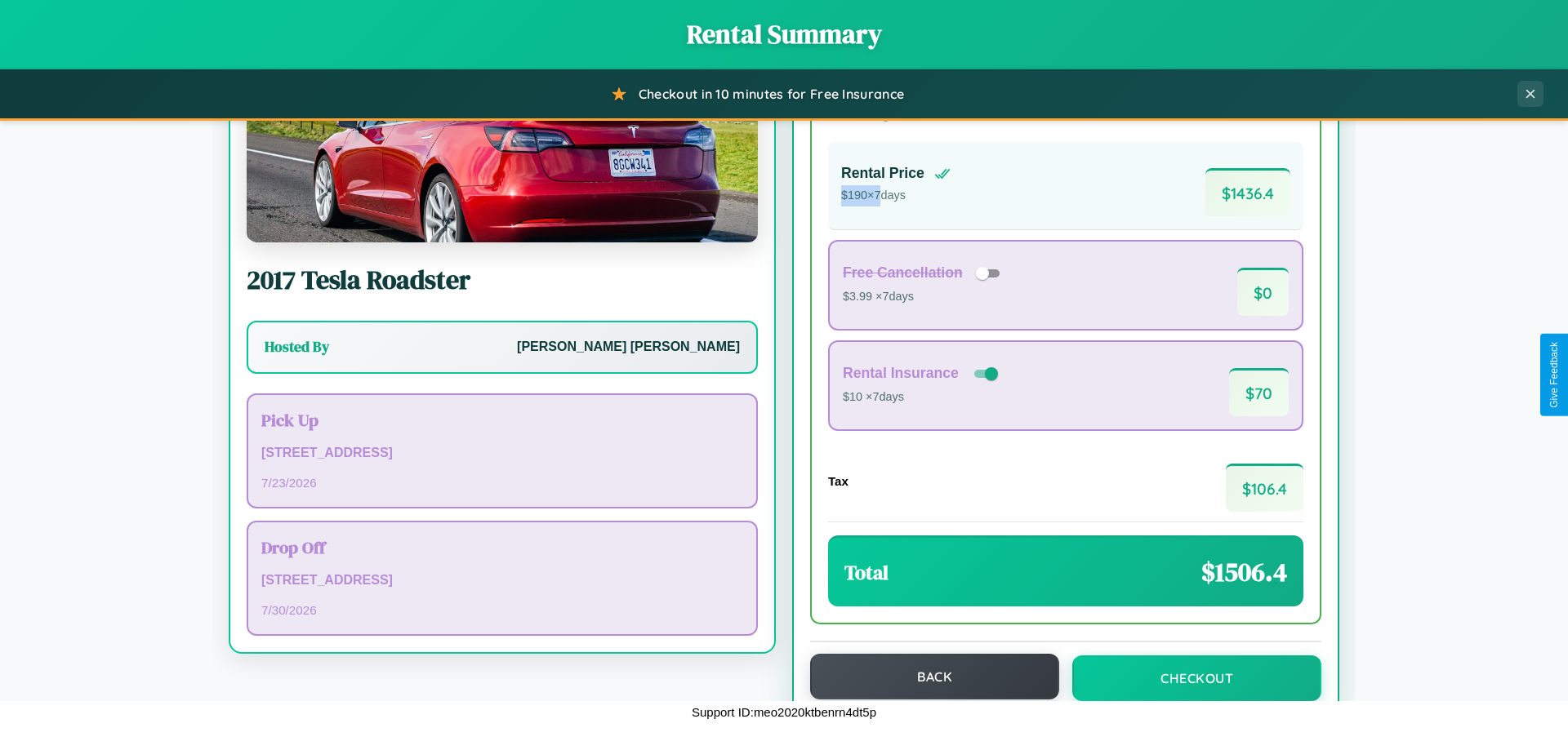
click at [926, 678] on button "Back" at bounding box center [934, 677] width 249 height 46
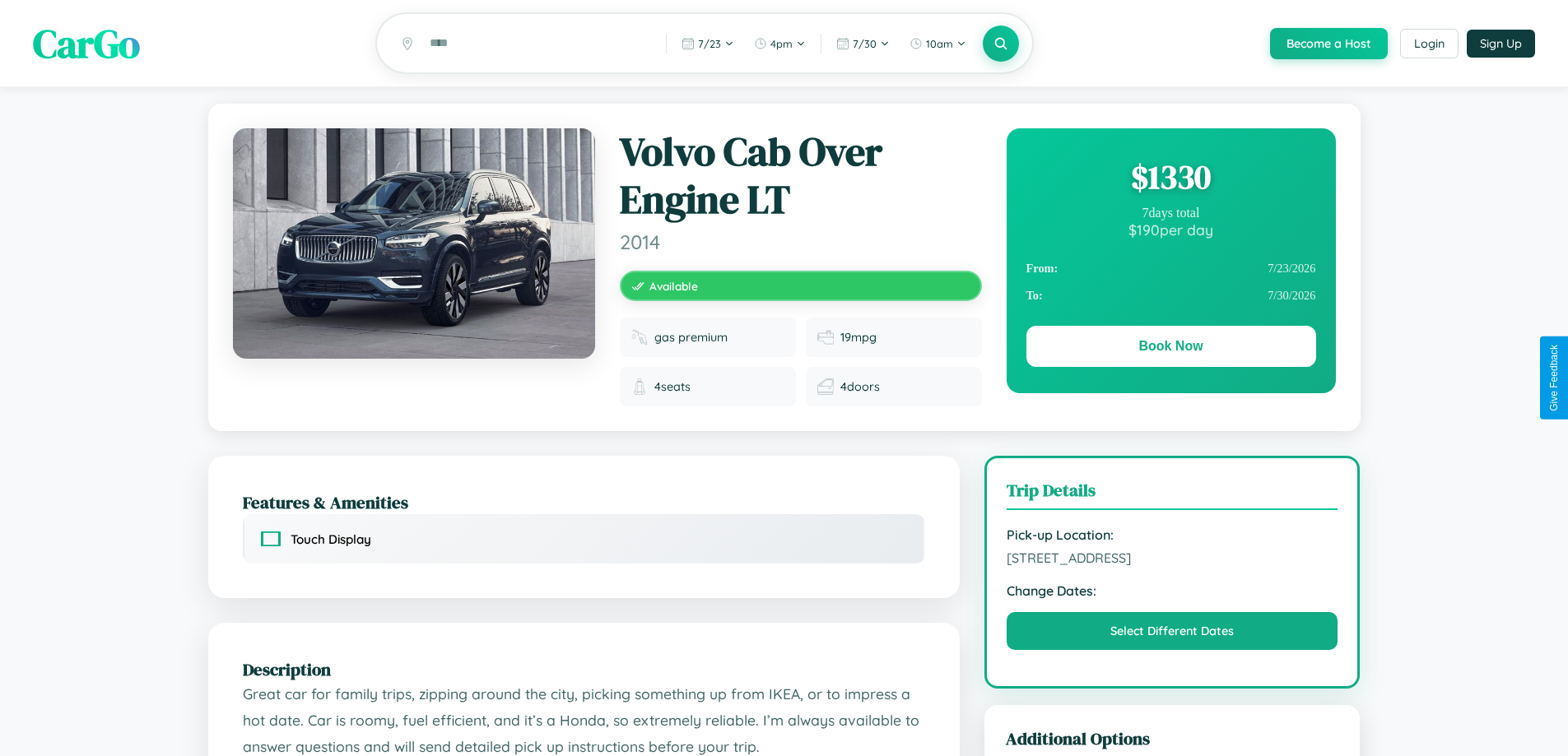
click at [1170, 180] on div "$ 1330" at bounding box center [1171, 177] width 290 height 44
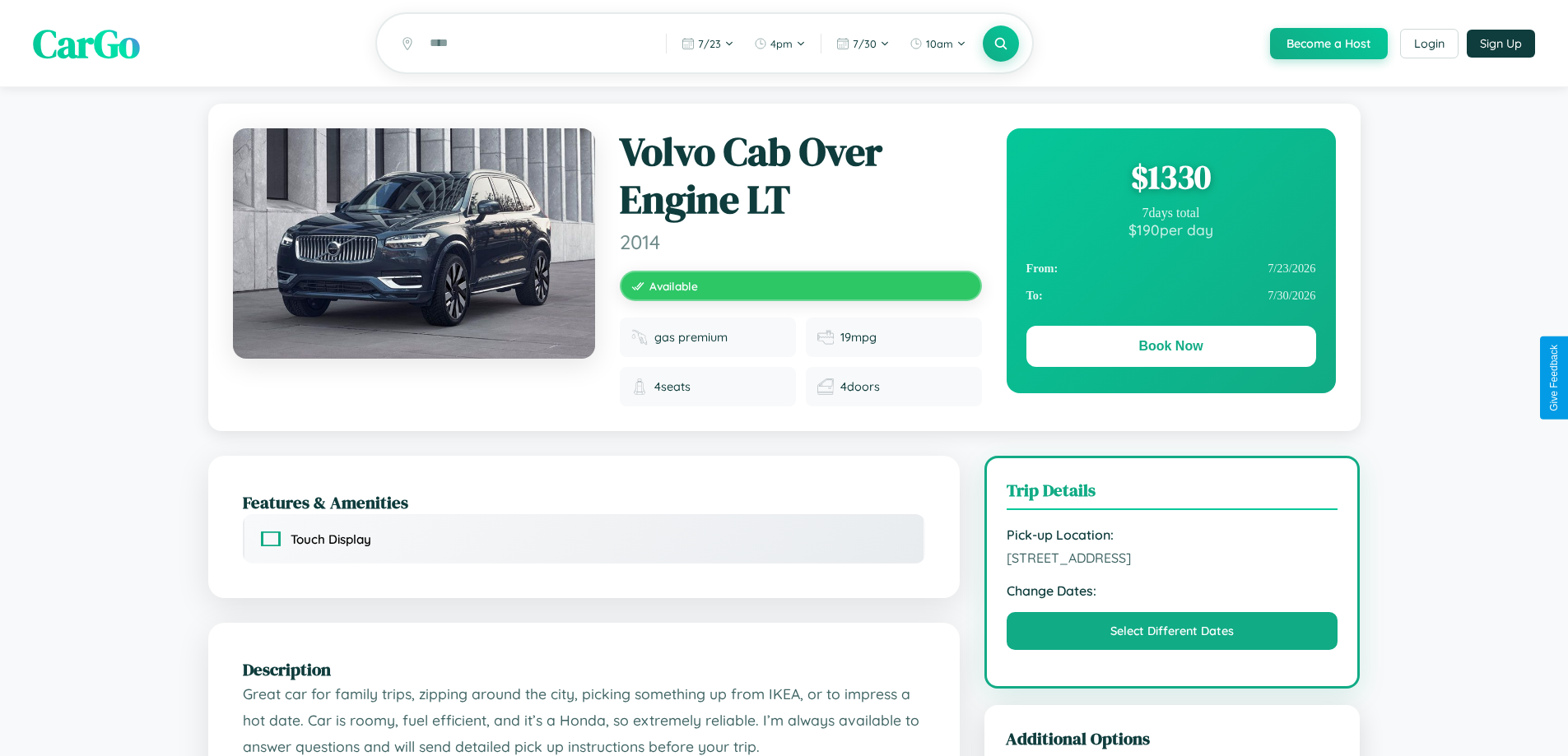
click at [1170, 180] on div "$ 1330" at bounding box center [1171, 177] width 290 height 44
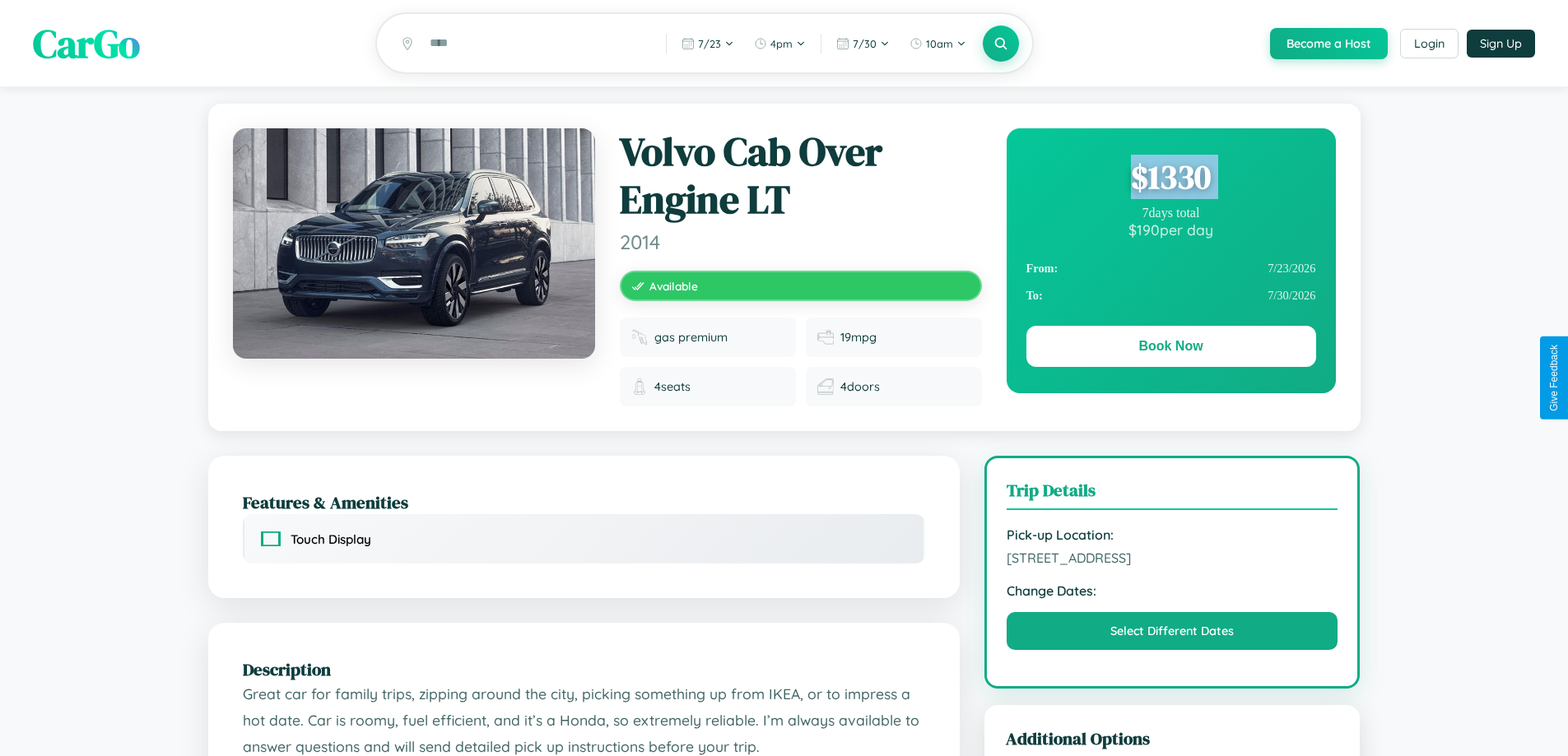
click at [1170, 180] on div "$ 1330" at bounding box center [1171, 177] width 290 height 44
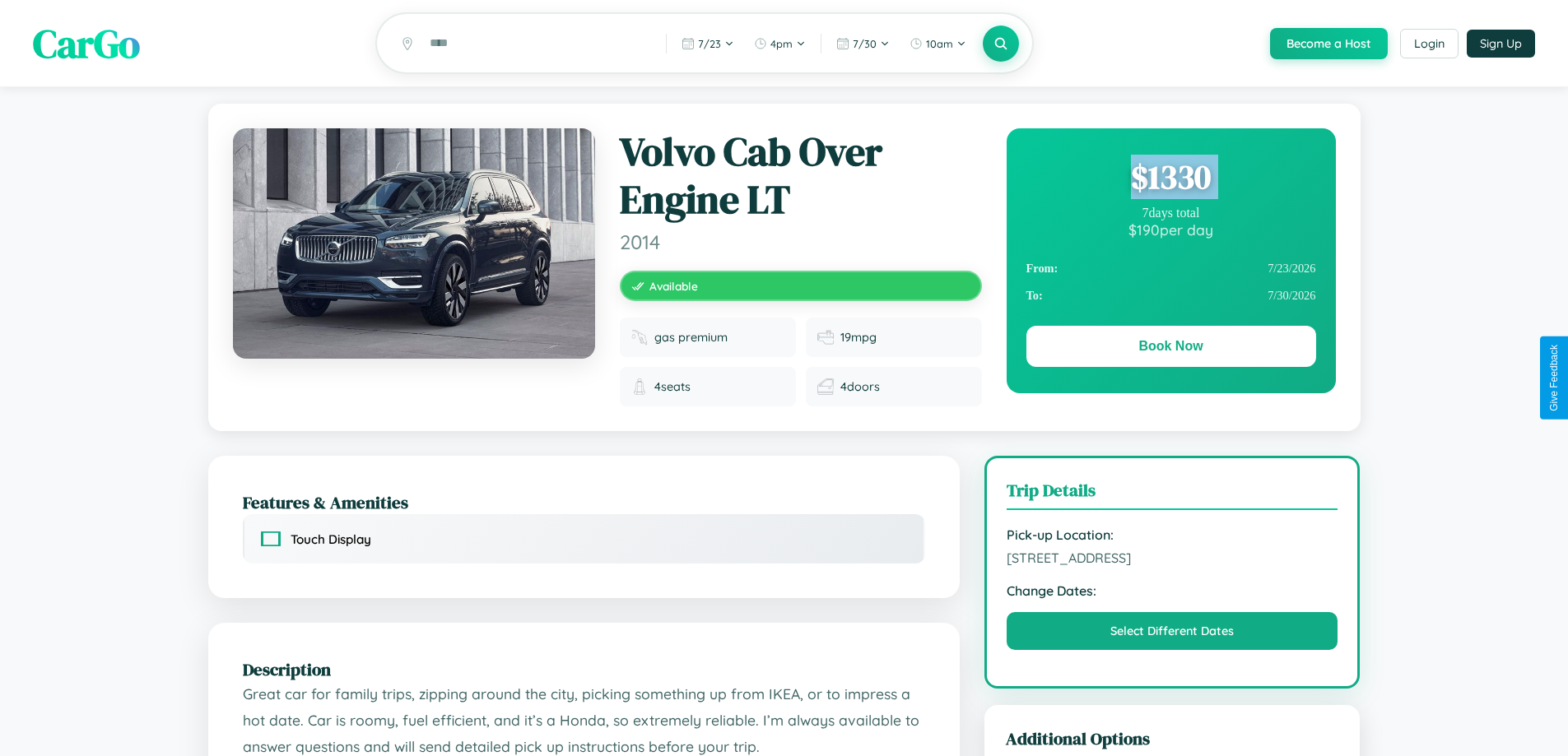
click at [1170, 180] on div "$ 1330" at bounding box center [1171, 177] width 290 height 44
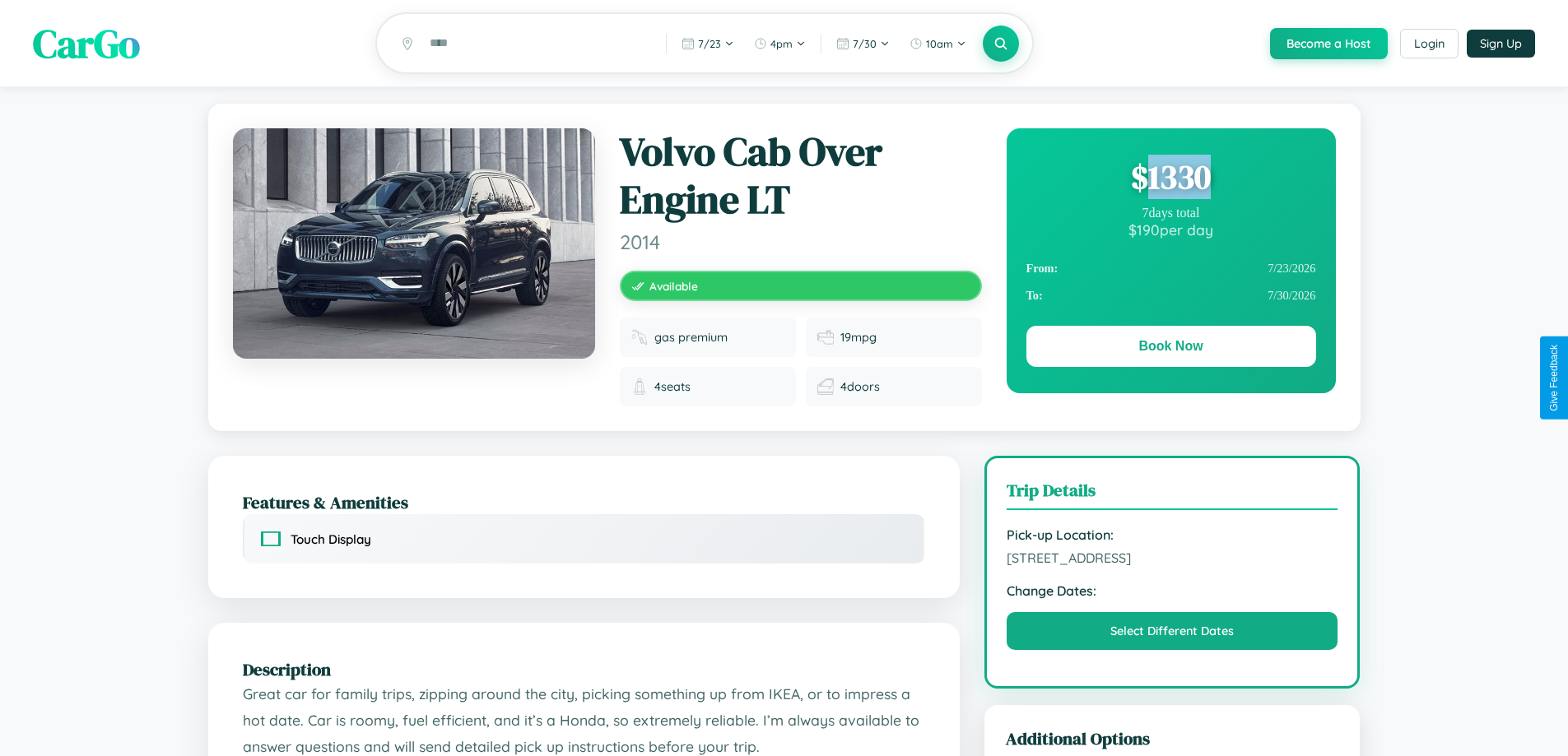
click at [1170, 180] on div "$ 1330" at bounding box center [1171, 177] width 290 height 44
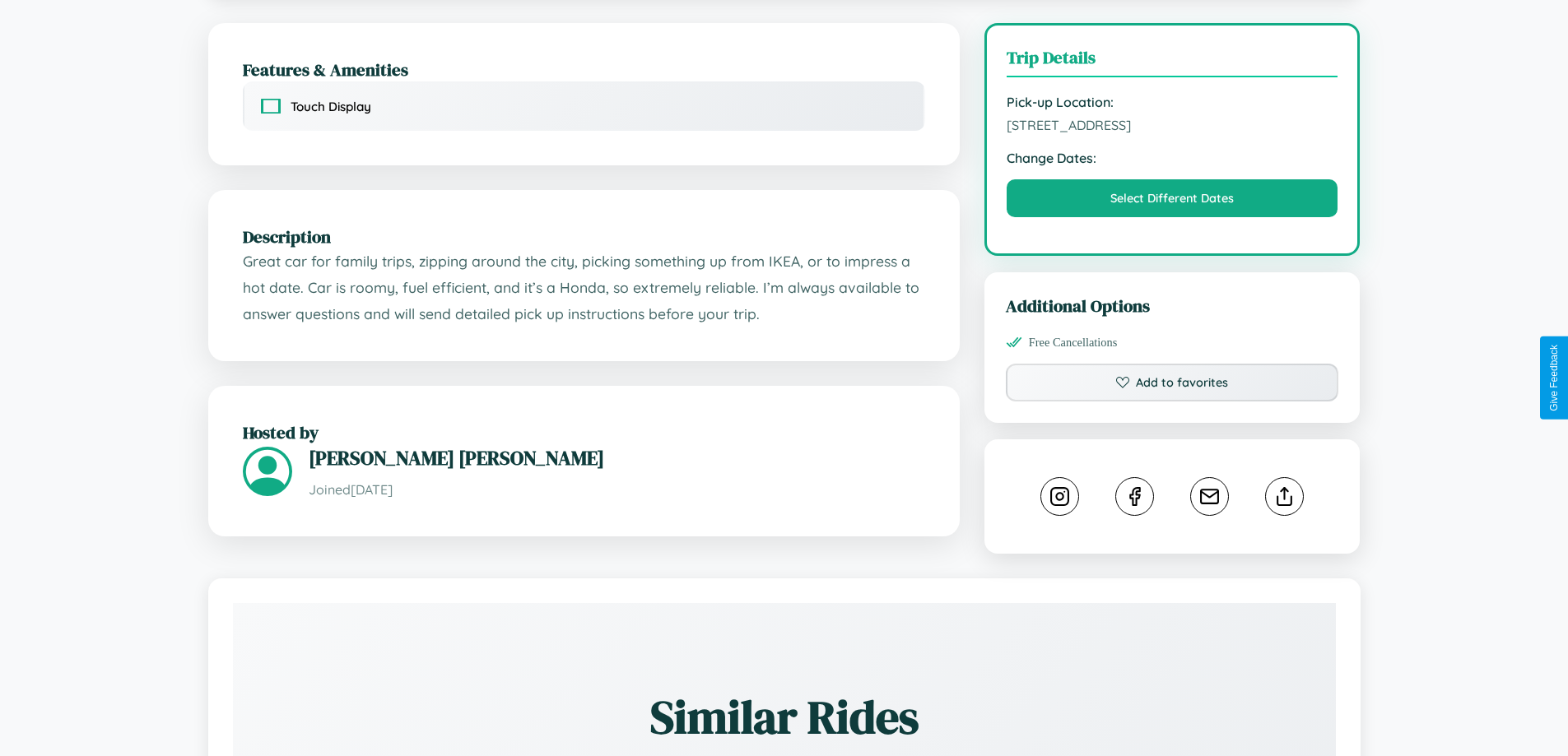
scroll to position [440, 0]
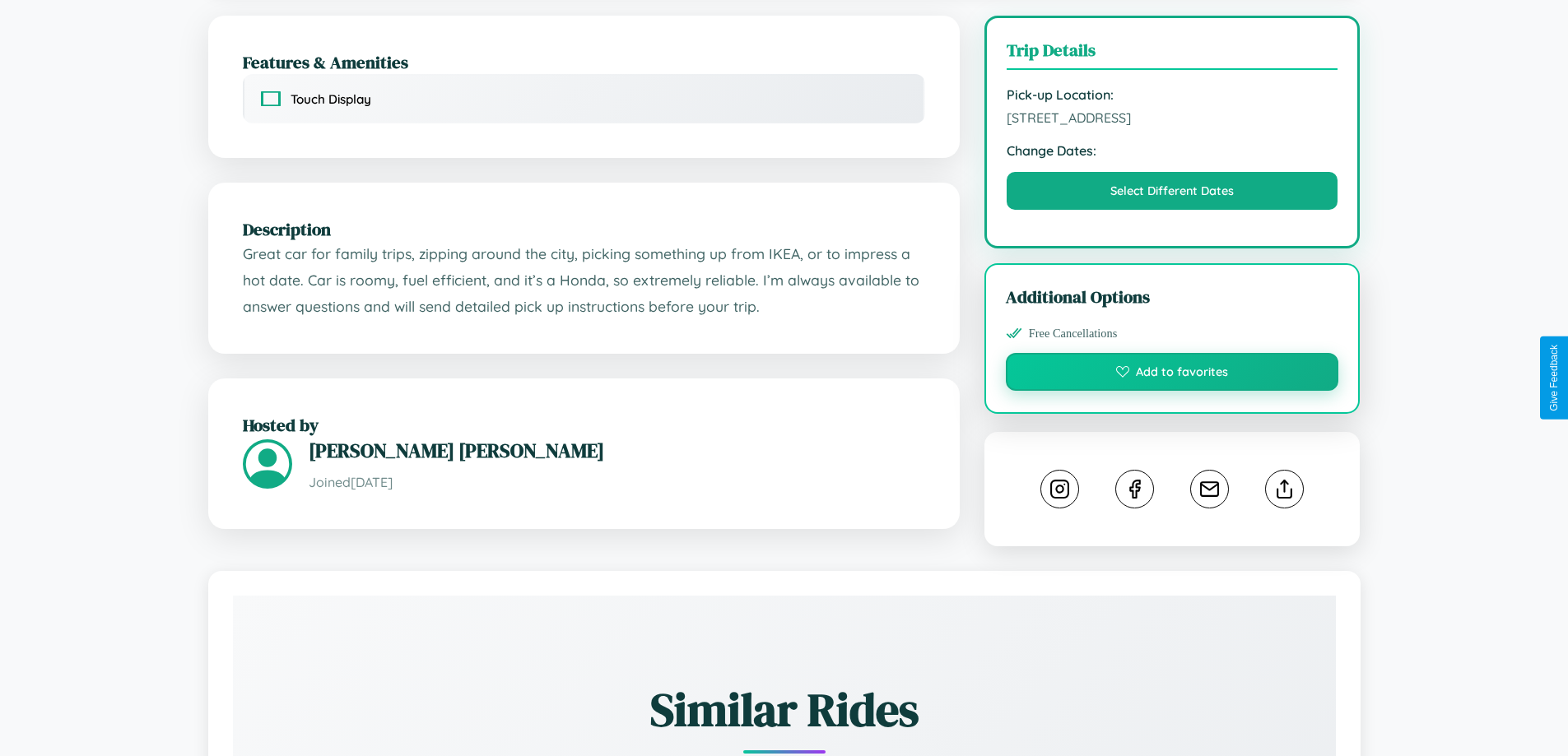
click at [1172, 377] on button "Add to favorites" at bounding box center [1172, 372] width 333 height 38
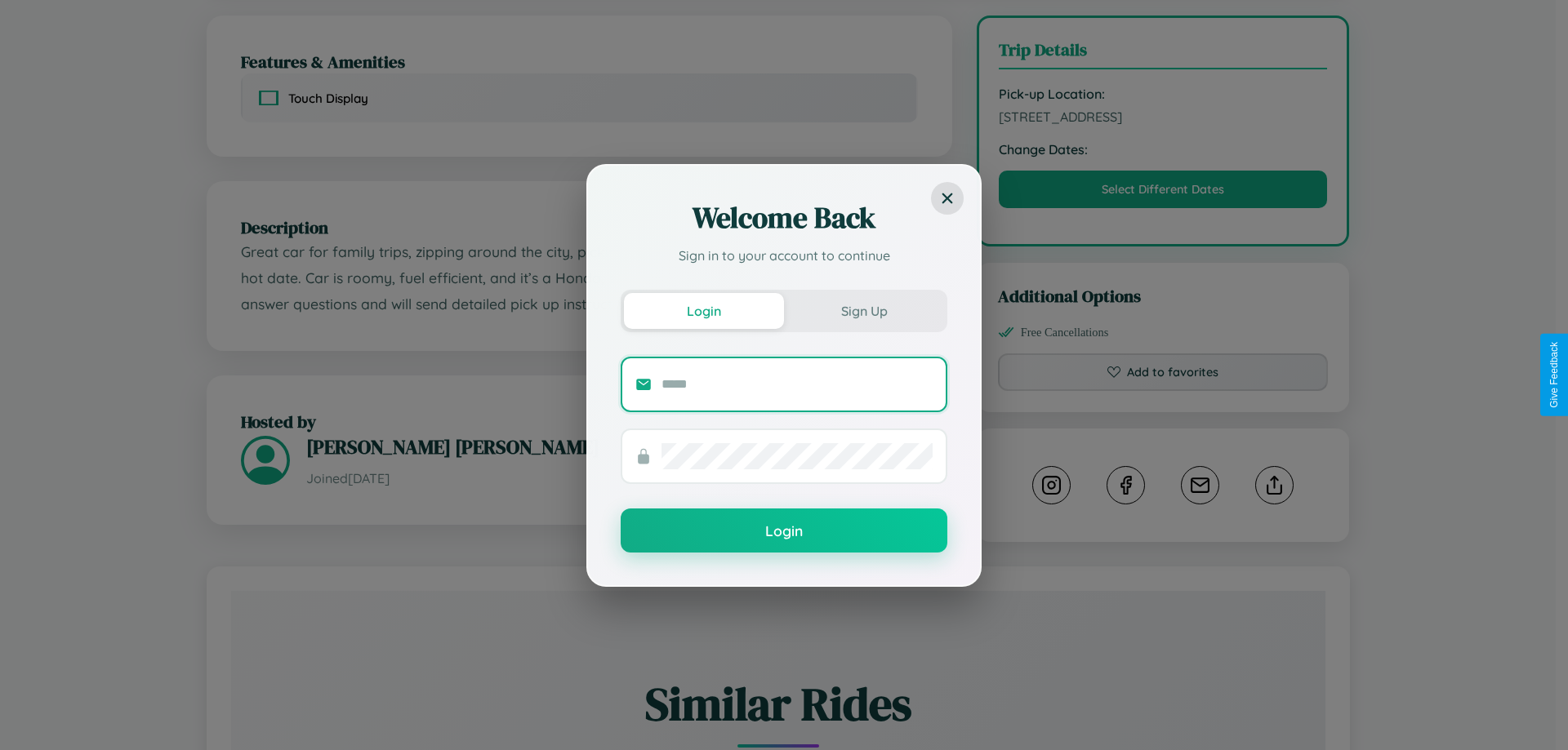
click at [797, 384] on input "text" at bounding box center [797, 384] width 271 height 26
type input "**********"
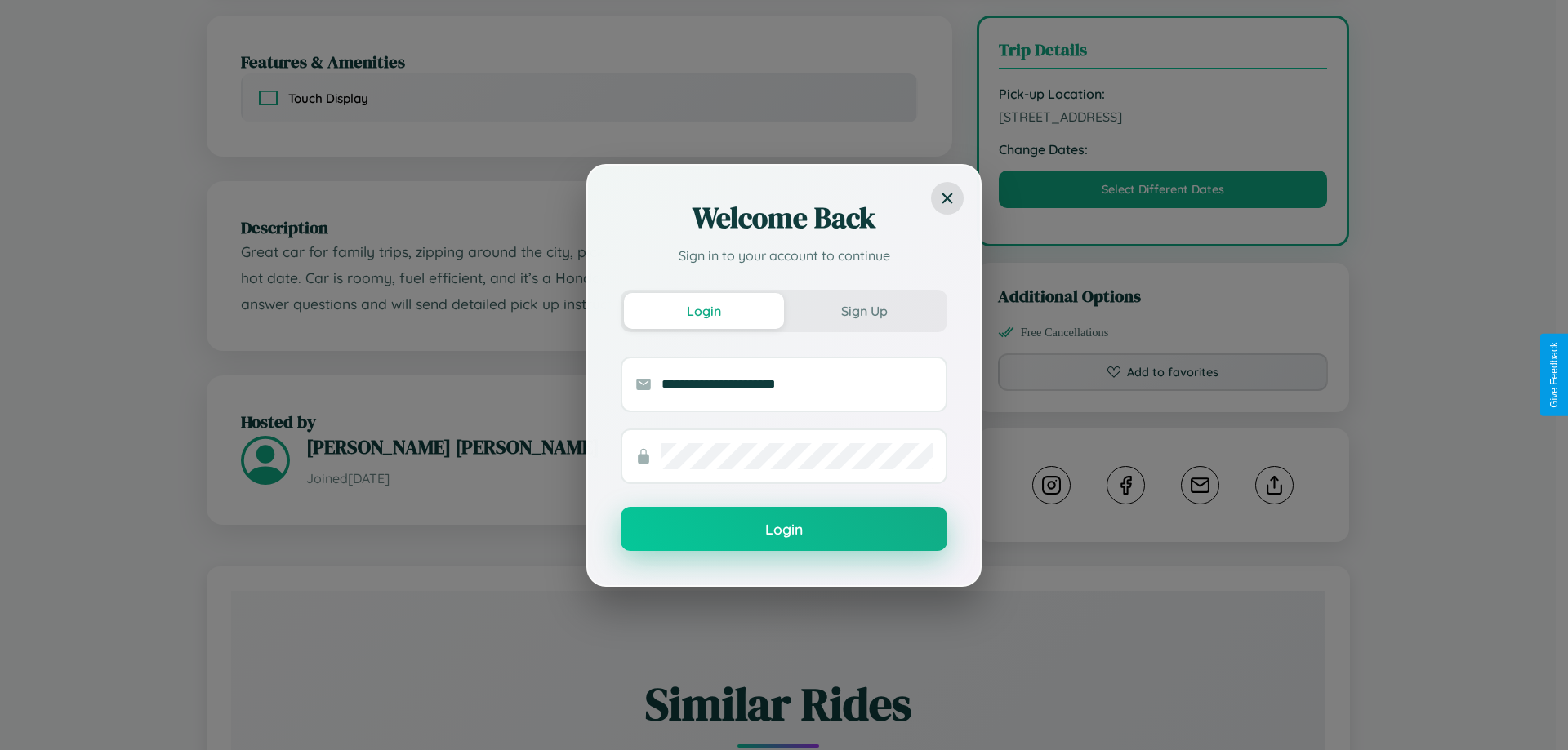
click at [784, 530] on button "Login" at bounding box center [783, 529] width 327 height 44
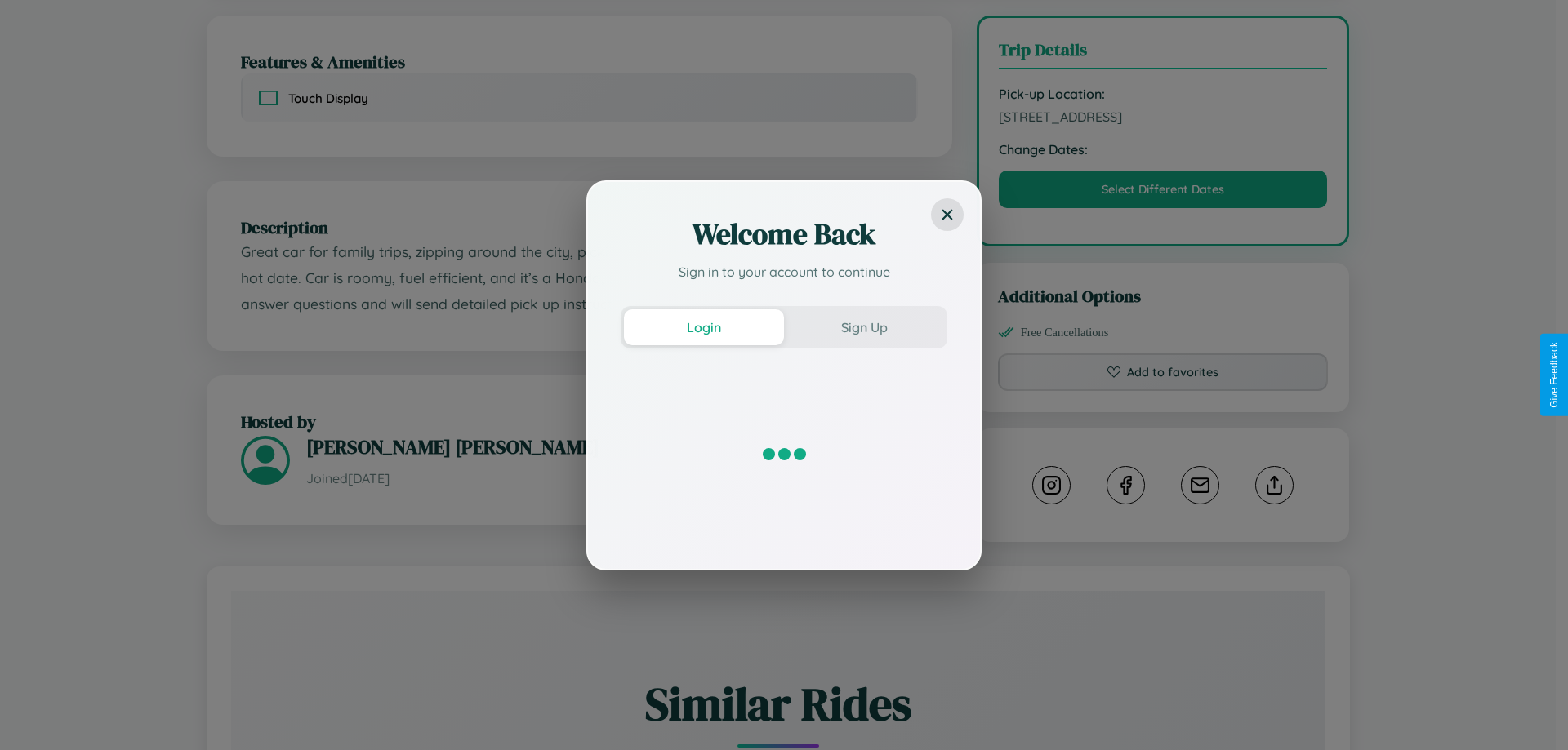
click at [1163, 375] on div "Welcome Back Sign in to your account to continue Login Sign Up" at bounding box center [784, 375] width 1568 height 750
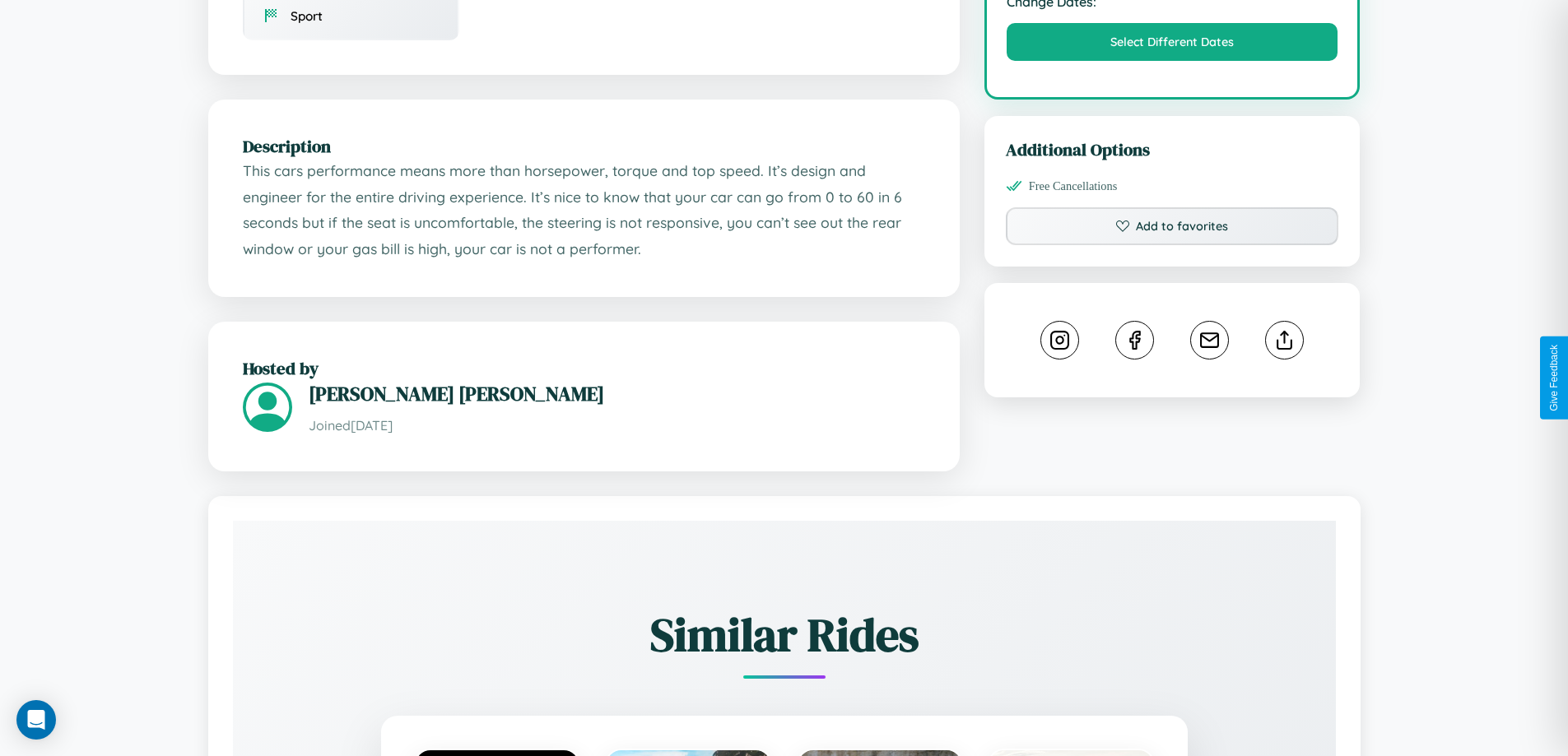
scroll to position [990, 0]
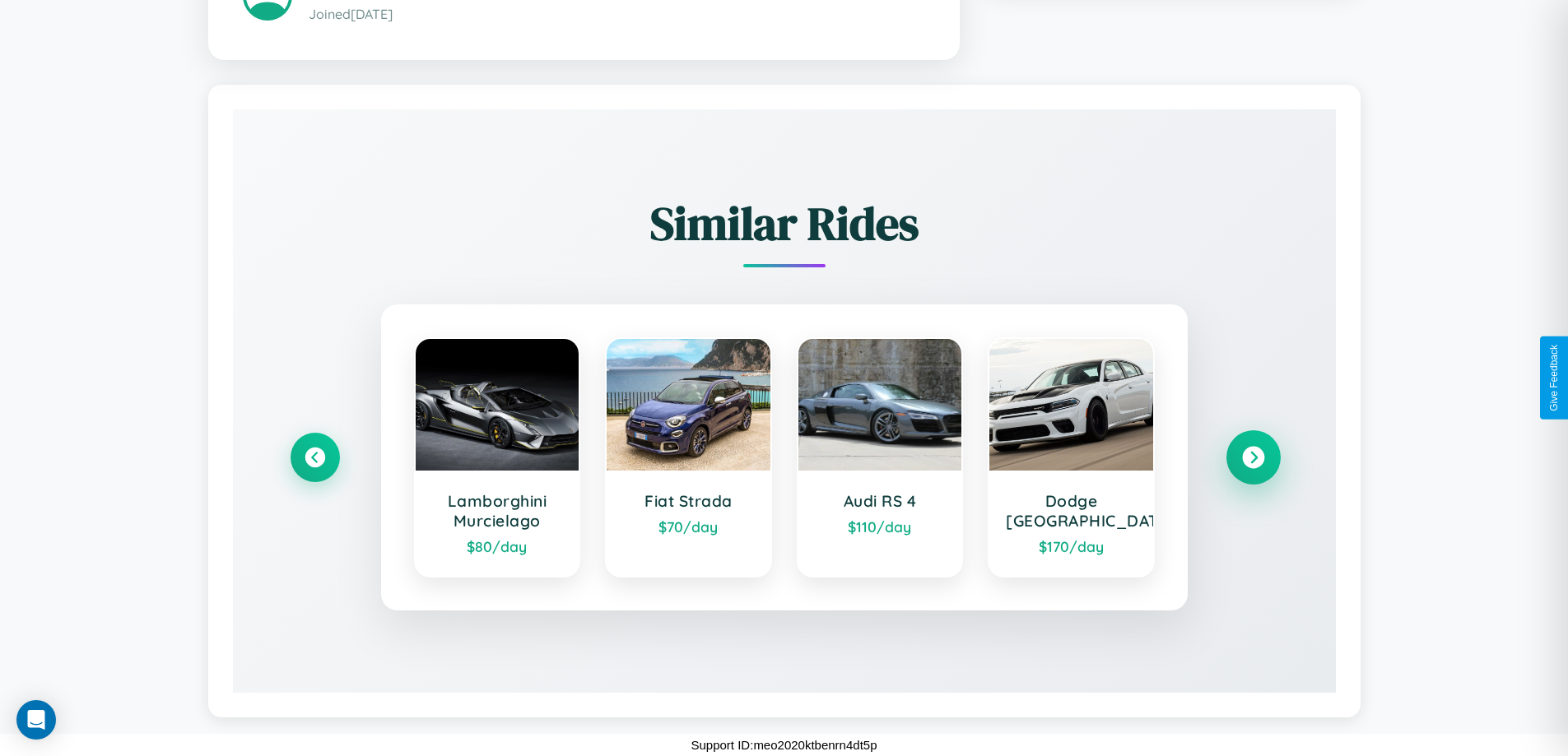
click at [1252, 457] on icon at bounding box center [1253, 457] width 23 height 23
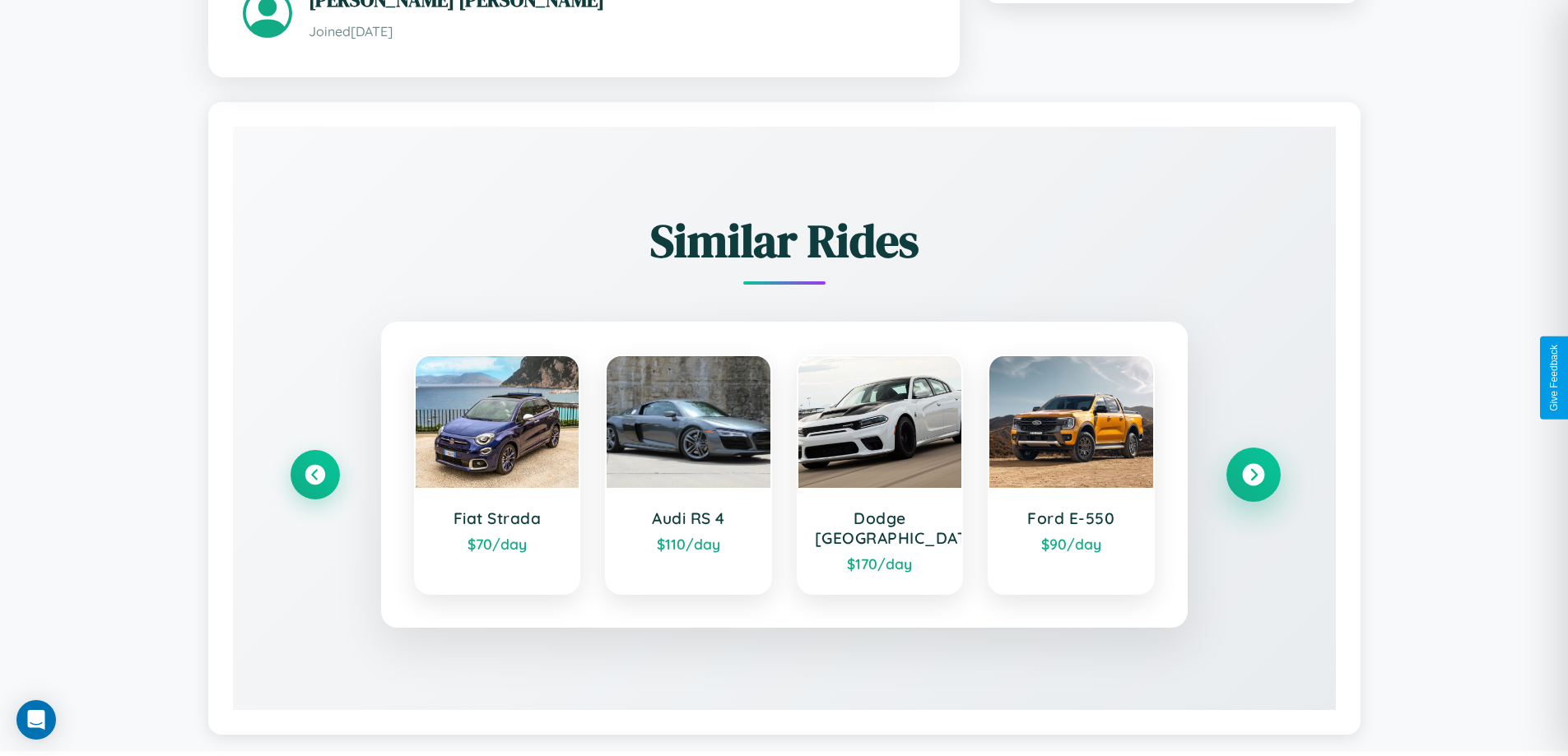
click at [1252, 467] on icon at bounding box center [1253, 475] width 23 height 23
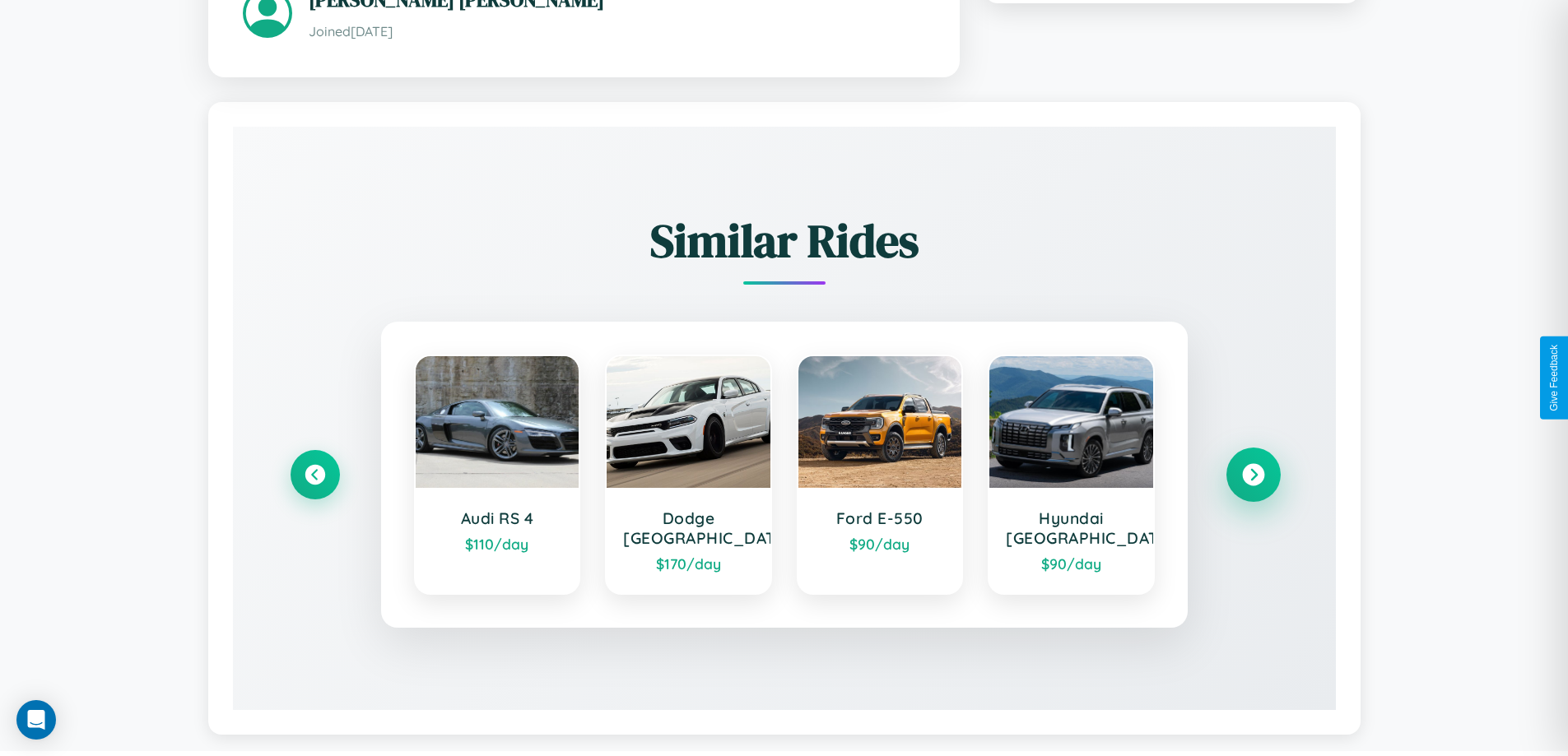
scroll to position [990, 0]
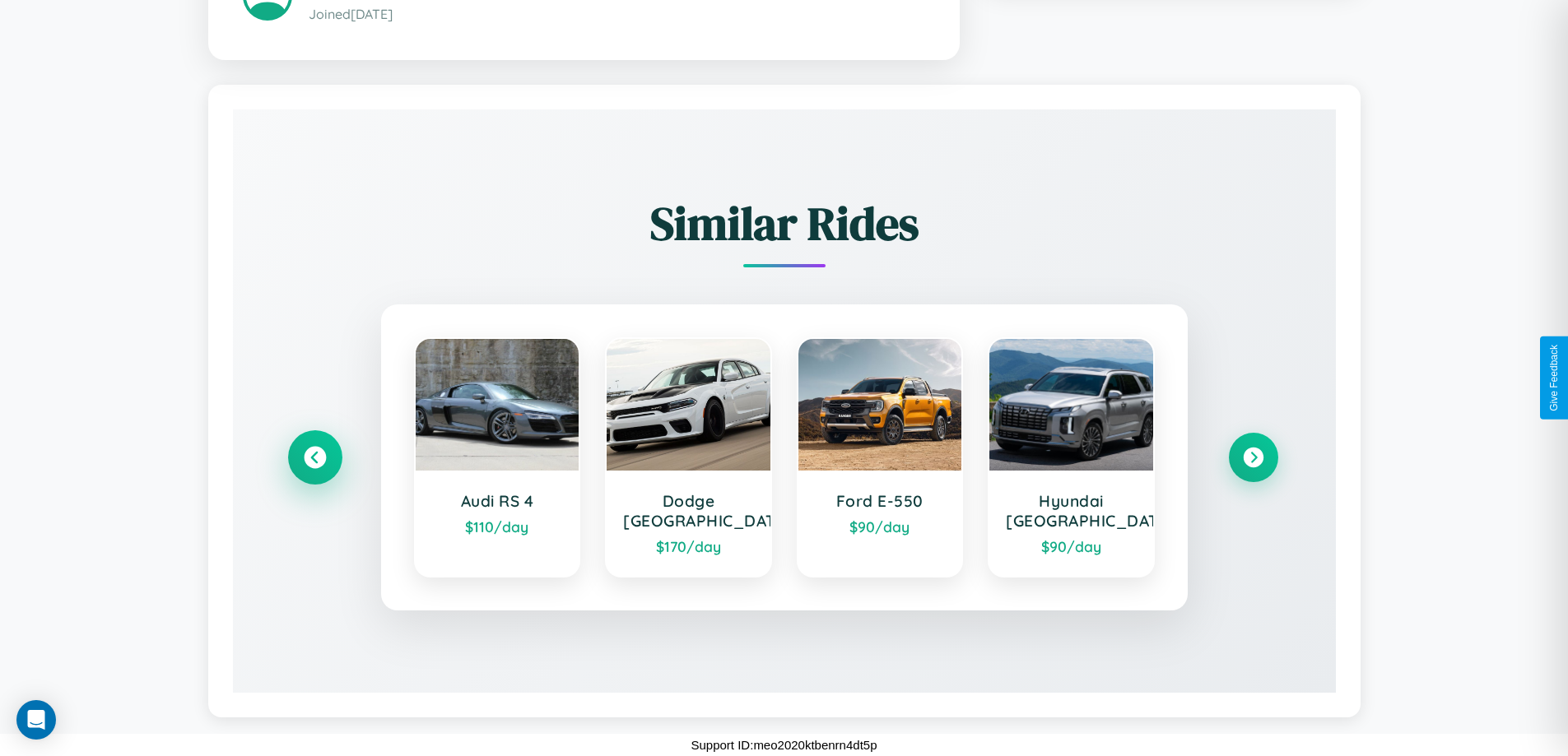
click at [314, 457] on icon at bounding box center [315, 457] width 23 height 23
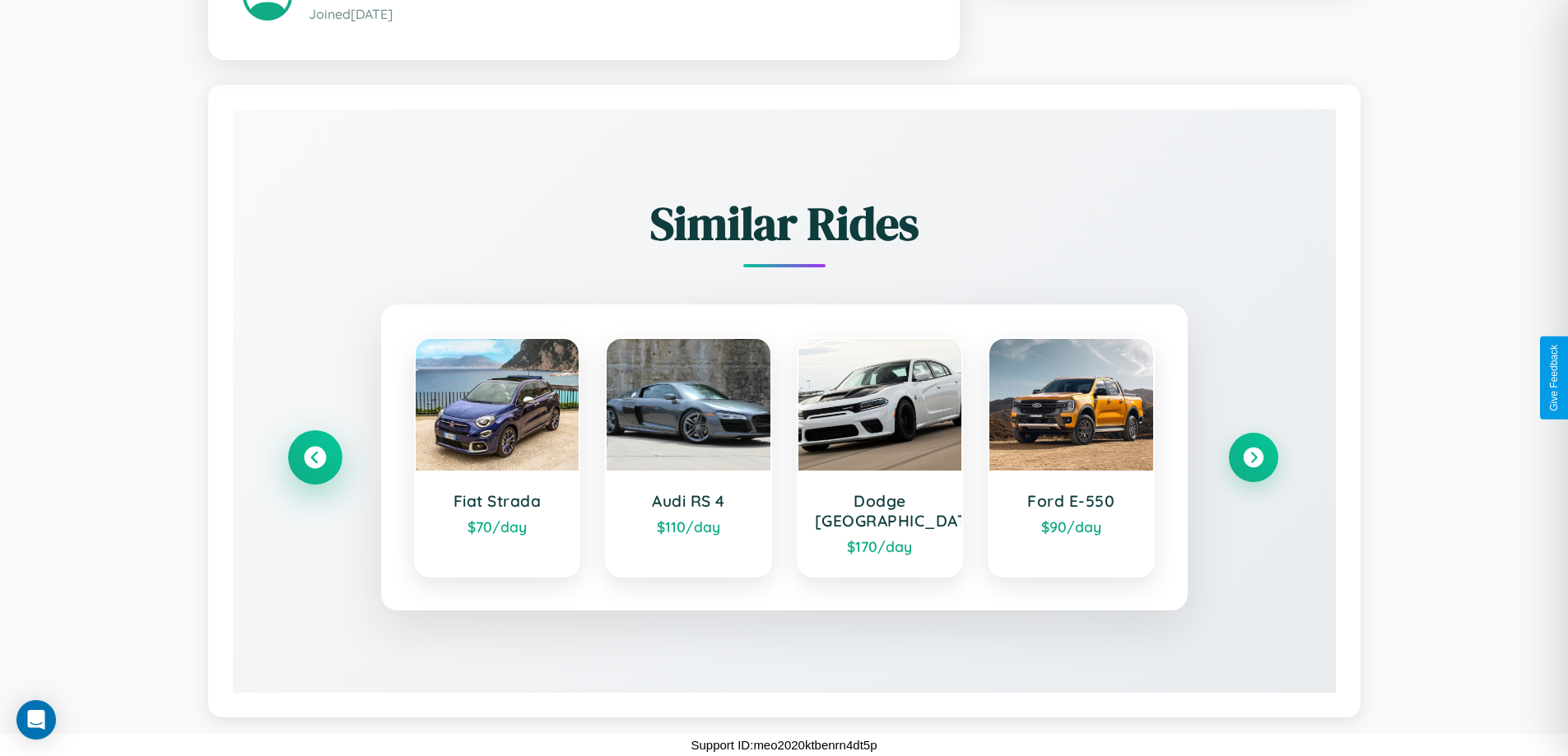
scroll to position [971, 0]
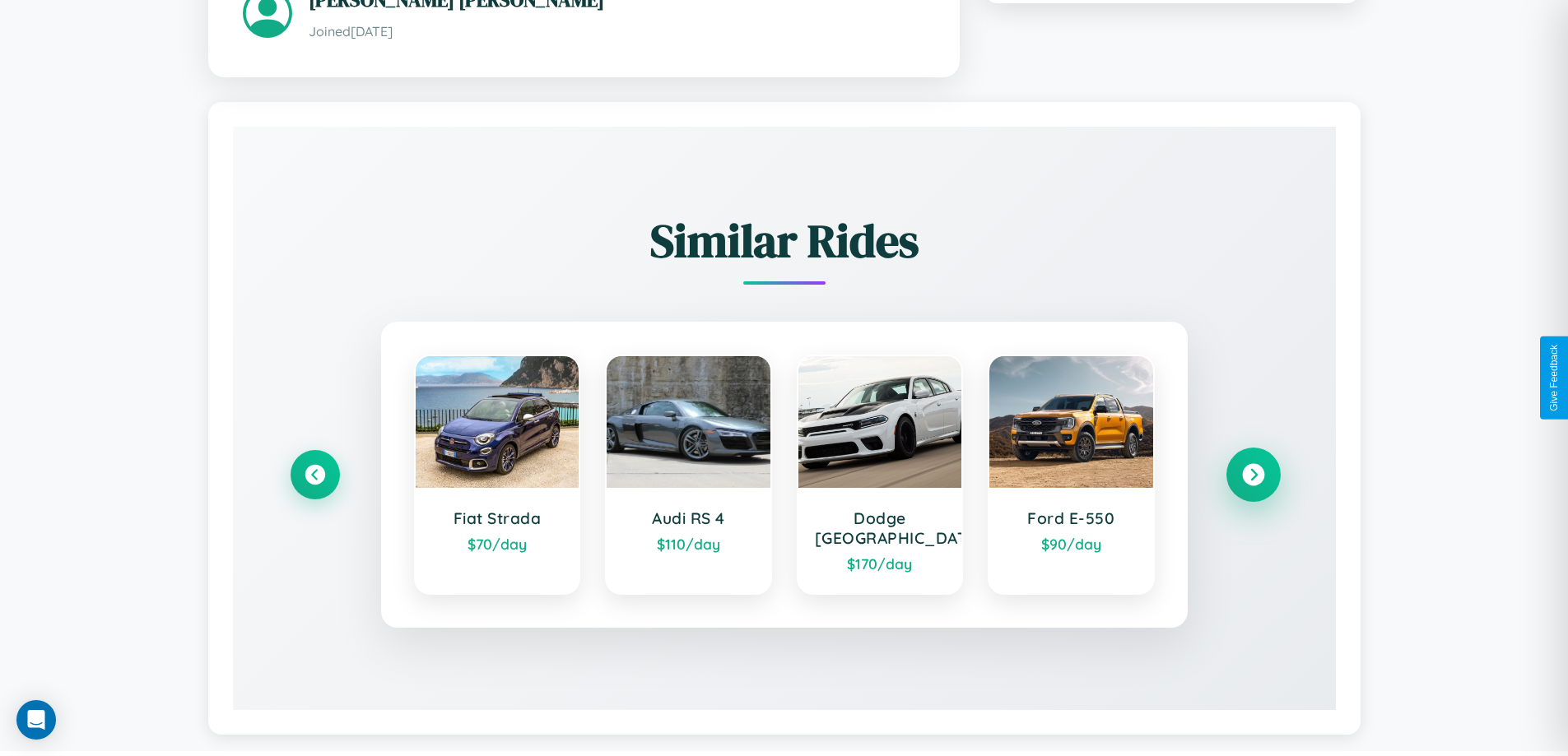
click at [1252, 467] on icon at bounding box center [1253, 475] width 23 height 23
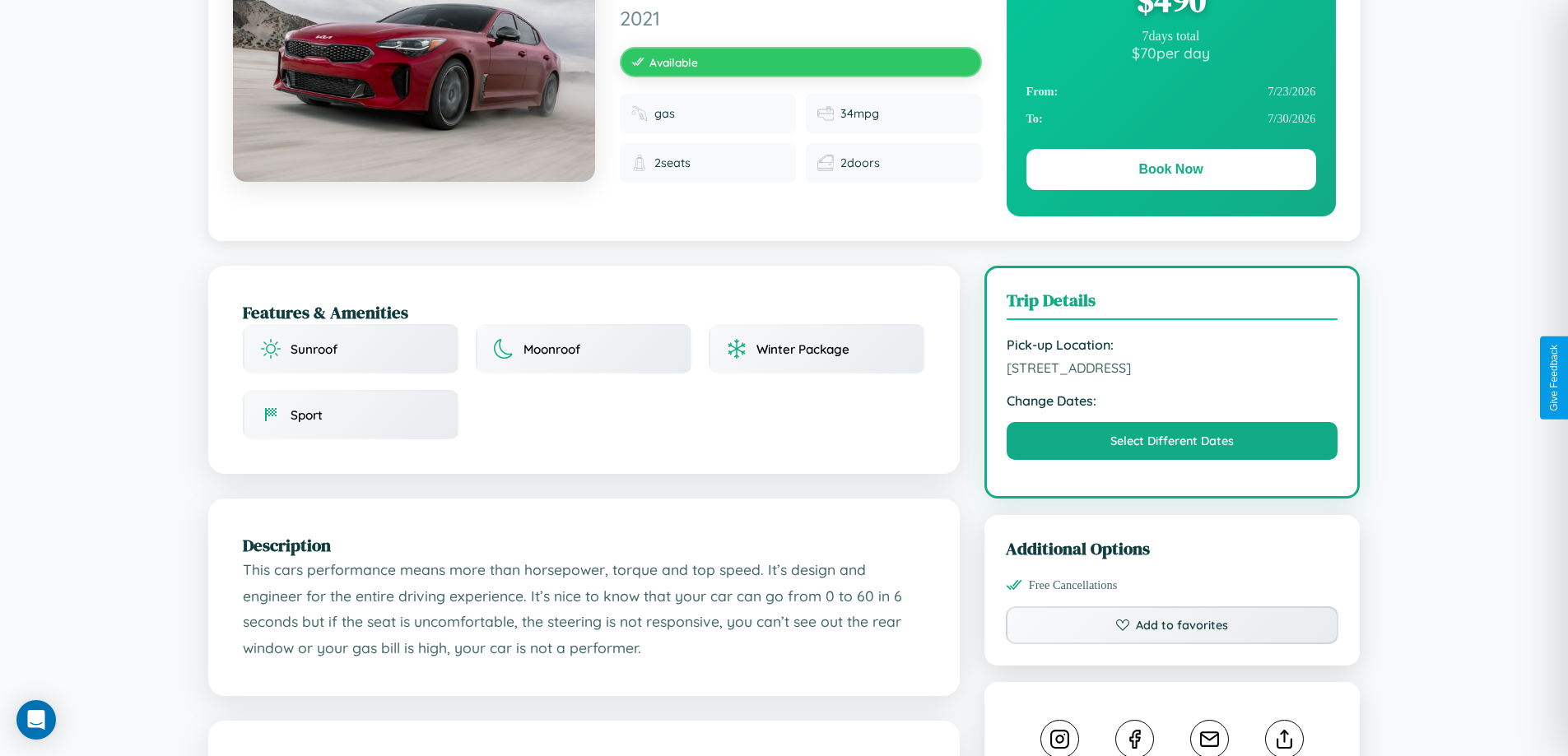
scroll to position [170, 0]
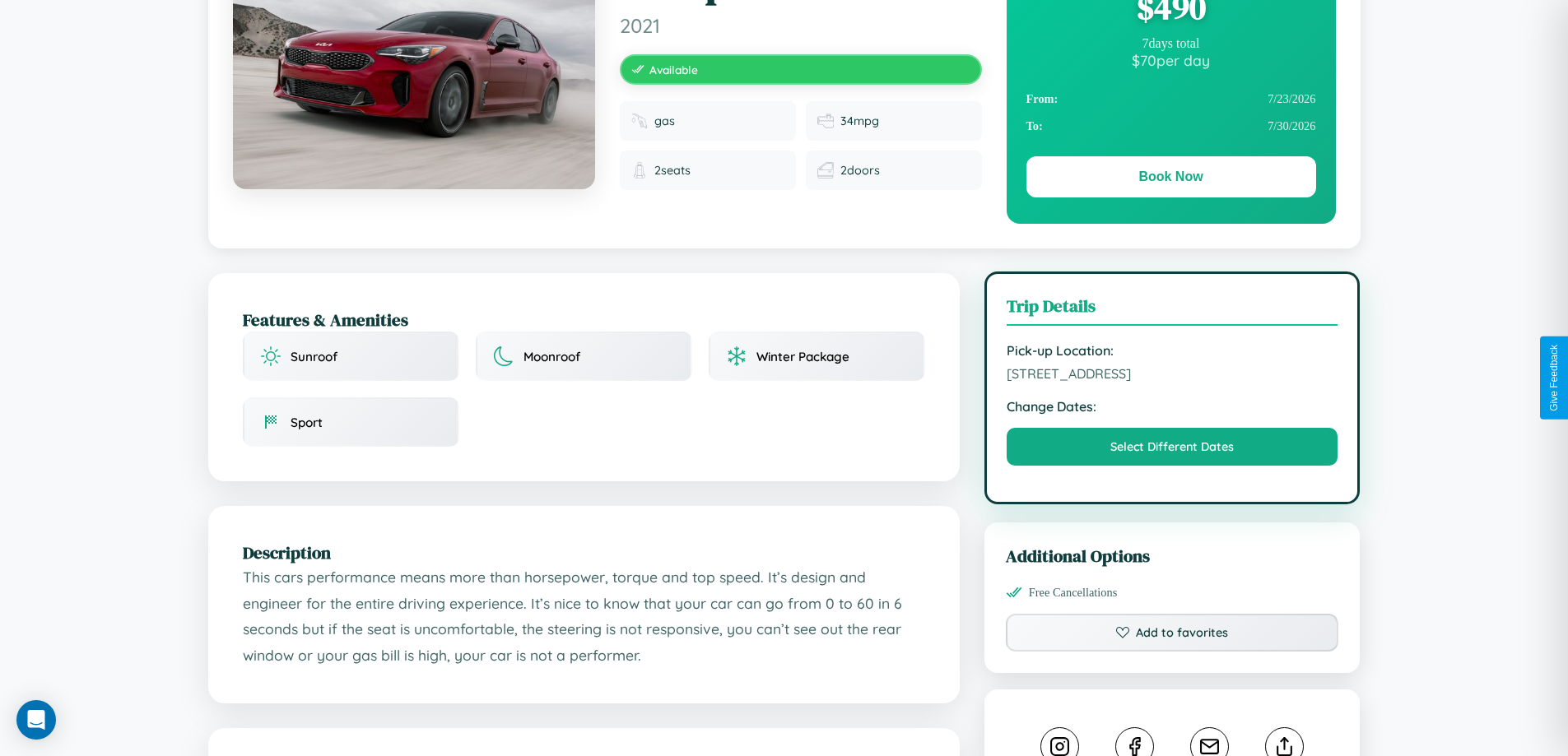
click at [1172, 376] on span "2483 Center Street Kawasaki 21290 Japan" at bounding box center [1173, 373] width 332 height 16
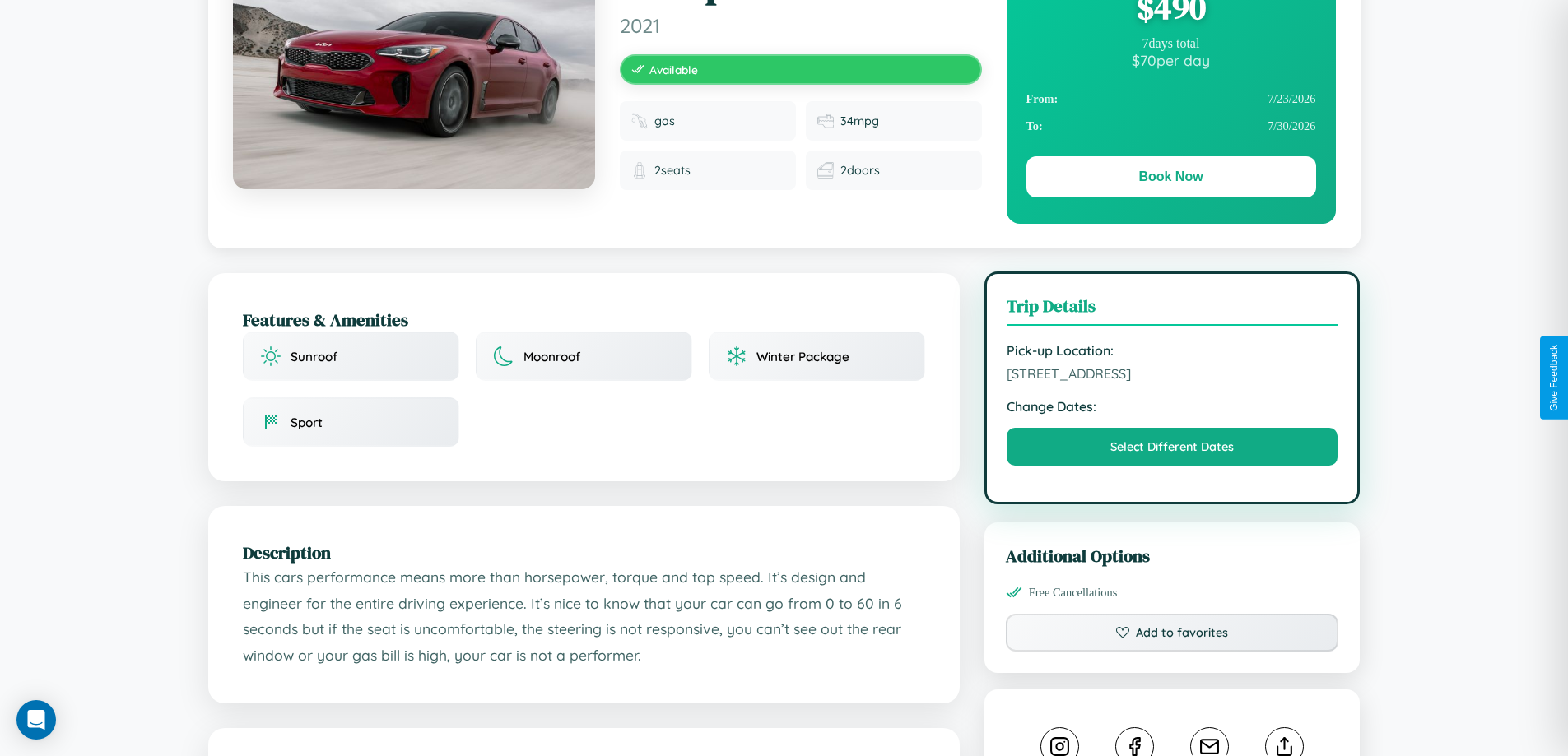
click at [1172, 376] on span "2483 Center Street Kawasaki 21290 Japan" at bounding box center [1173, 373] width 332 height 16
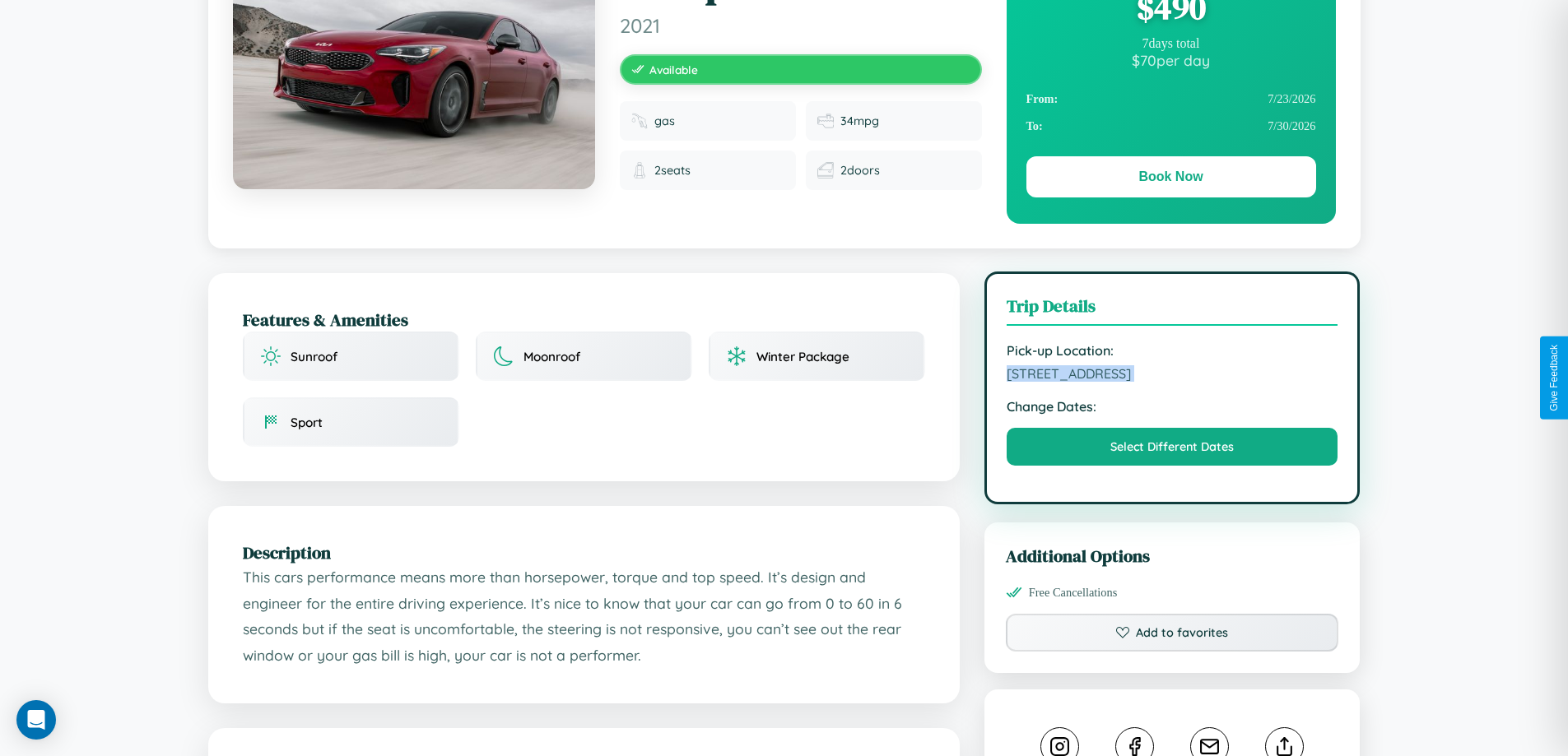
click at [1172, 376] on span "2483 Center Street Kawasaki 21290 Japan" at bounding box center [1173, 373] width 332 height 16
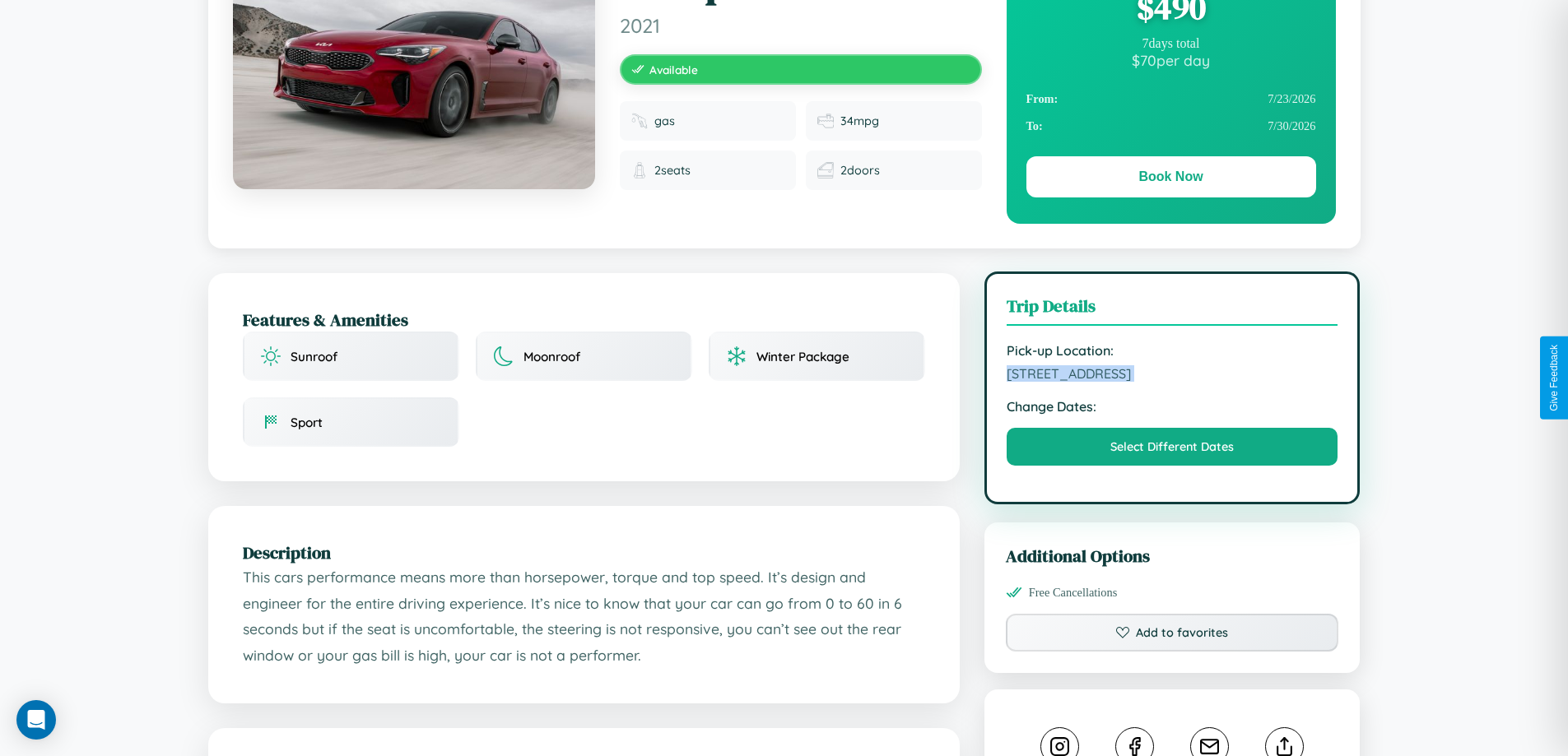
click at [1172, 376] on span "2483 Center Street Kawasaki 21290 Japan" at bounding box center [1173, 373] width 332 height 16
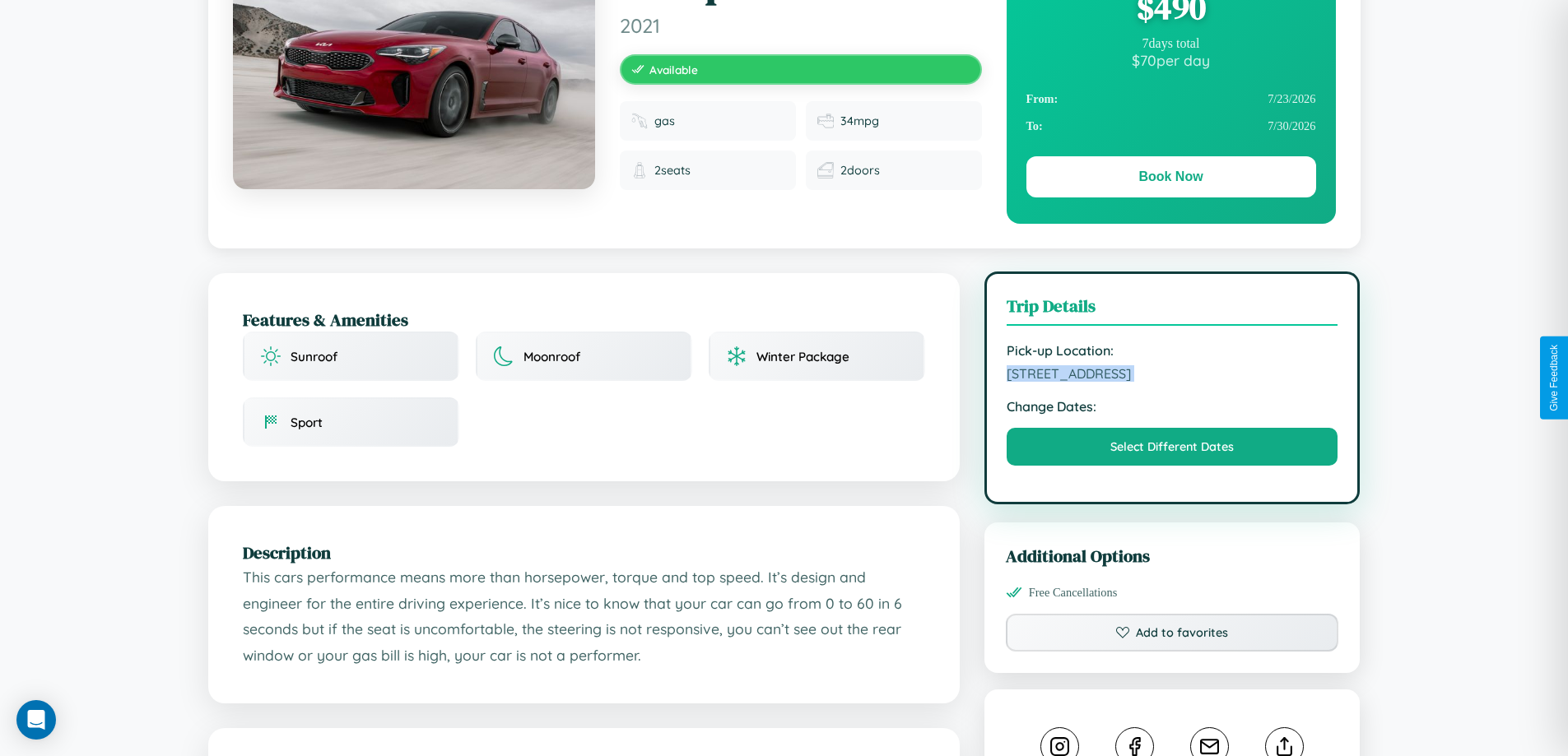
click at [1172, 376] on span "2483 Center Street Kawasaki 21290 Japan" at bounding box center [1173, 373] width 332 height 16
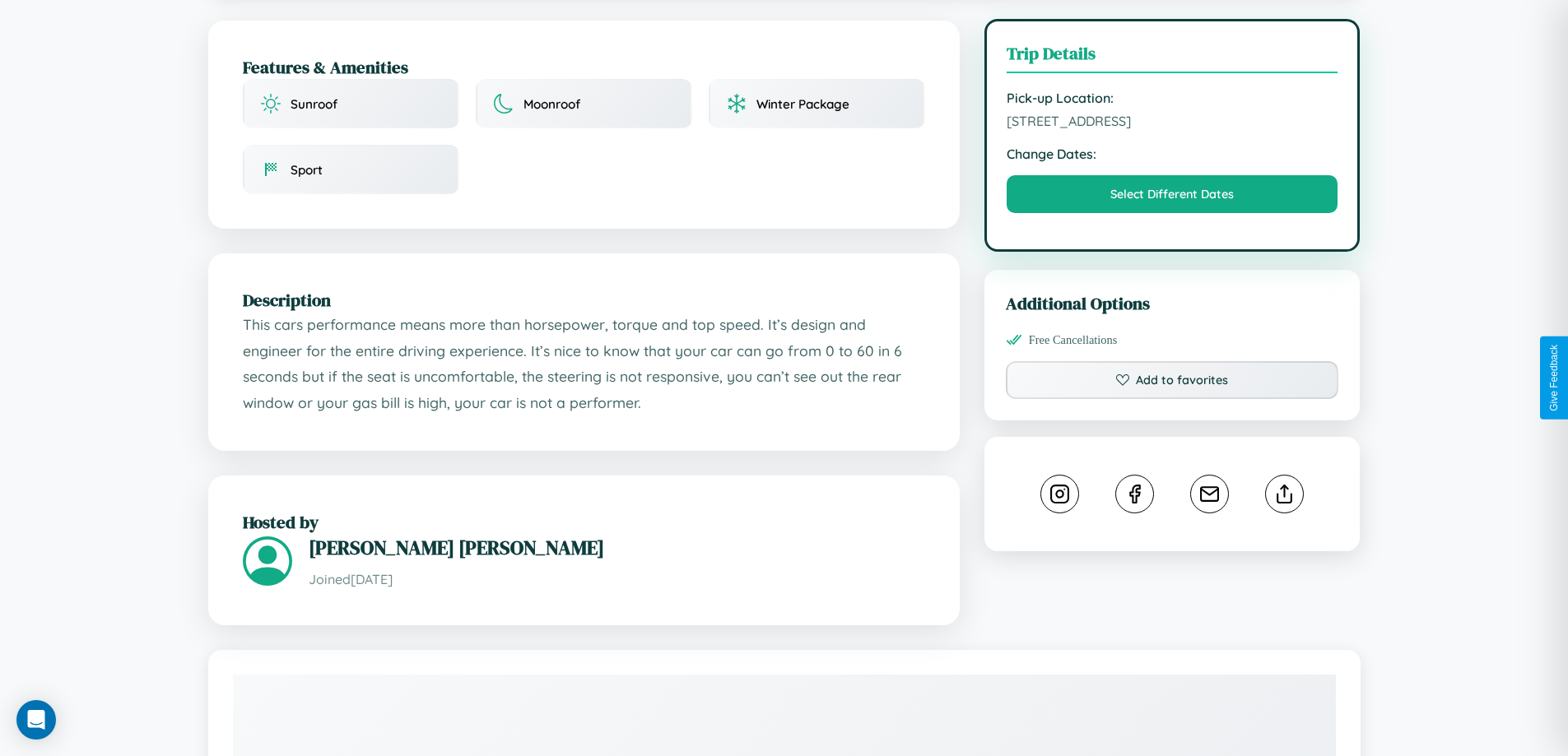
scroll to position [427, 0]
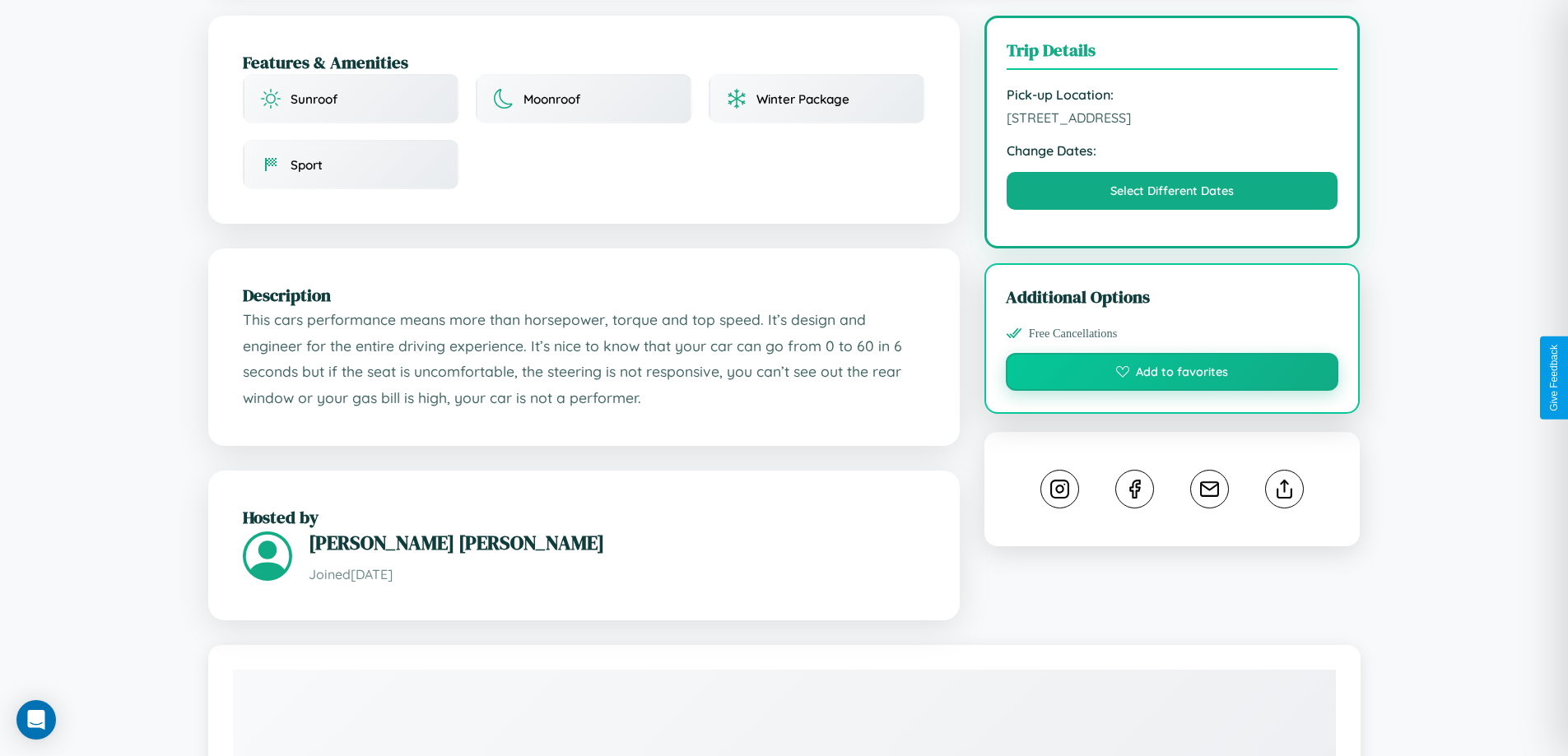
click at [1172, 374] on button "Add to favorites" at bounding box center [1172, 372] width 333 height 38
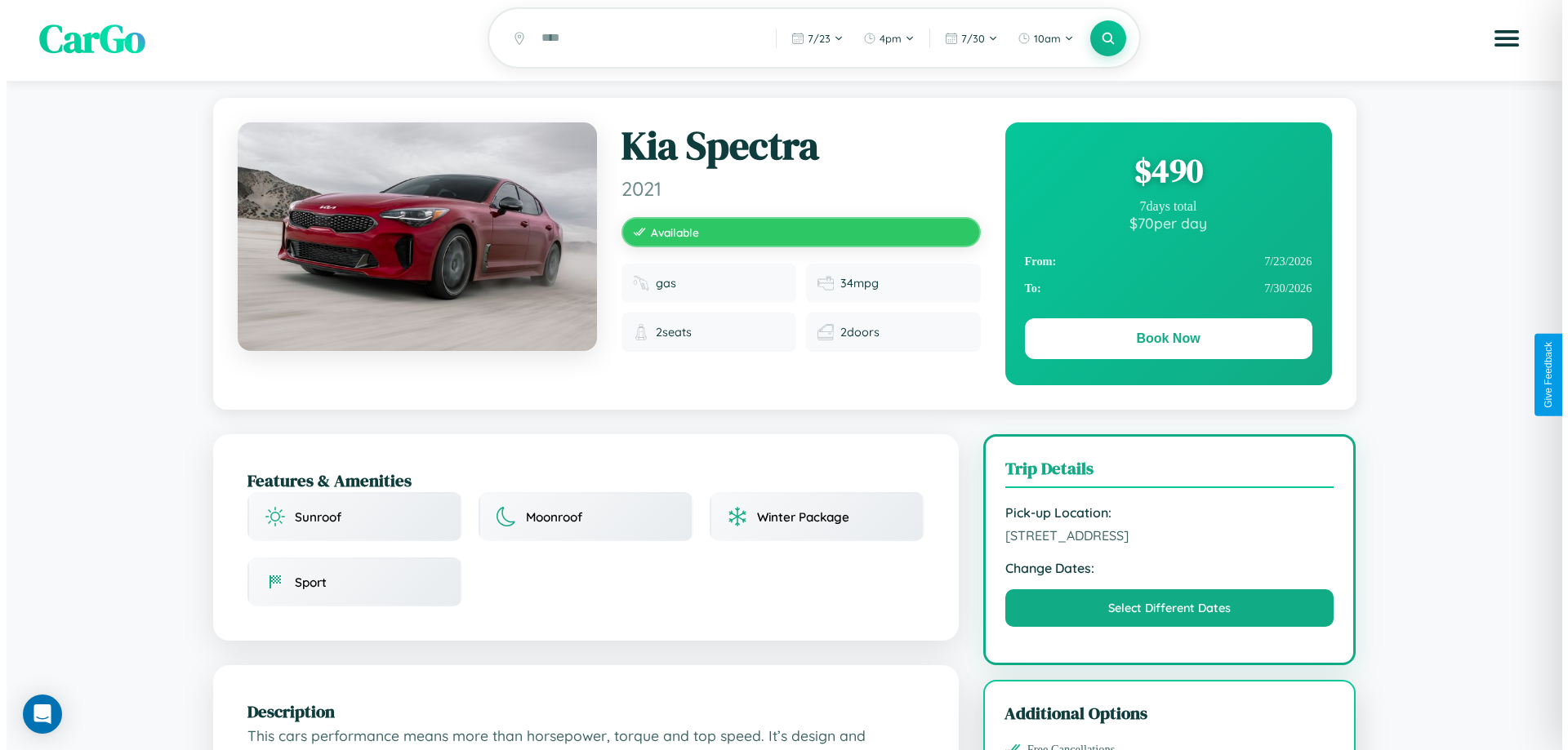
scroll to position [0, 0]
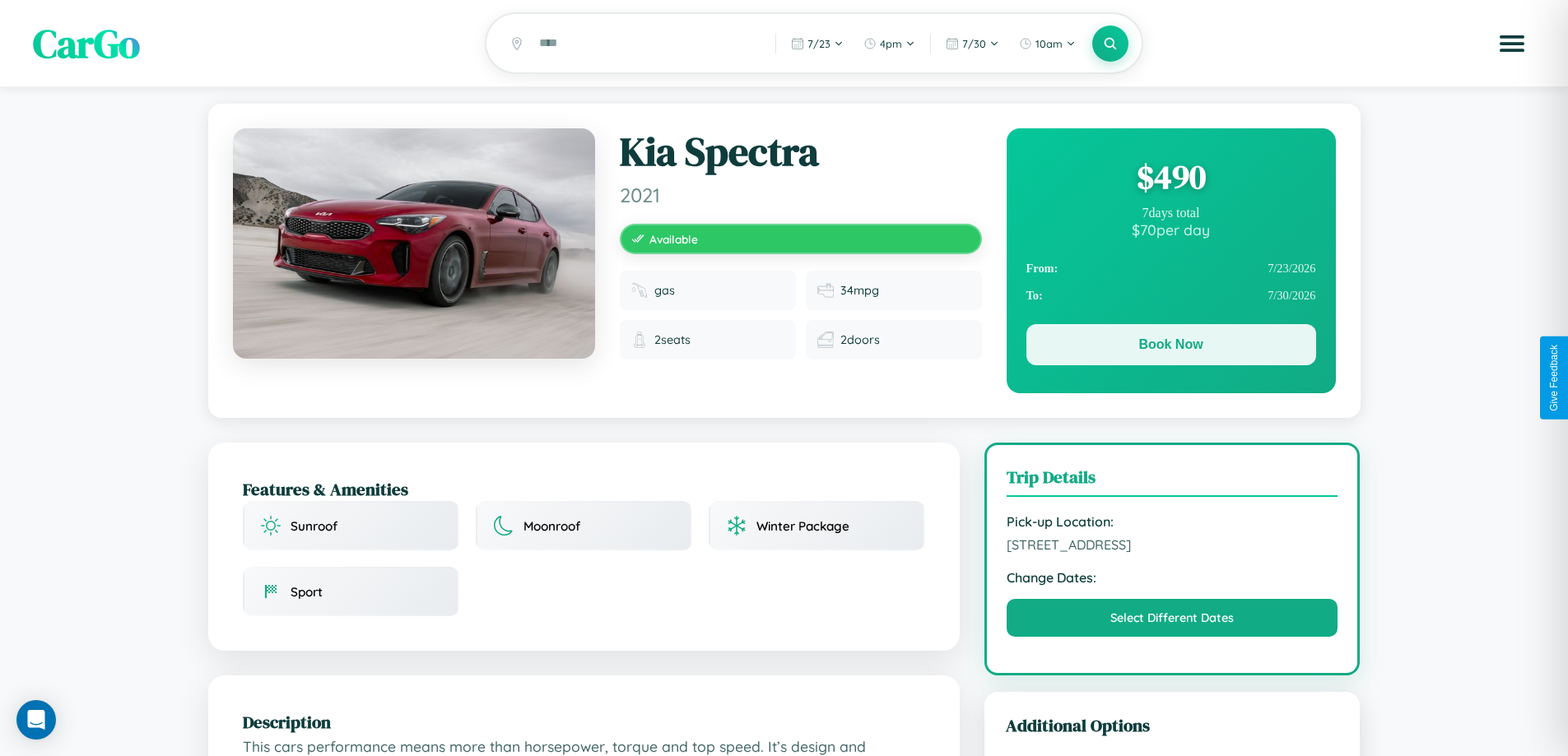
click at [1170, 347] on button "Book Now" at bounding box center [1171, 345] width 290 height 41
